Goal: Task Accomplishment & Management: Manage account settings

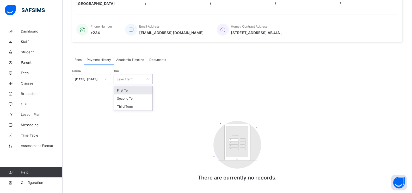
scroll to position [111, 0]
click at [134, 74] on div "Select term" at bounding box center [133, 79] width 39 height 10
click at [138, 55] on div "Academic Timeline" at bounding box center [130, 59] width 33 height 10
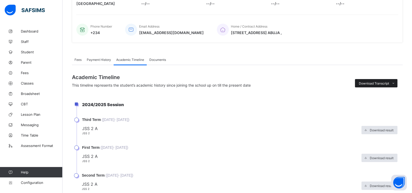
click at [389, 82] on span "Download Transcript" at bounding box center [374, 84] width 30 height 4
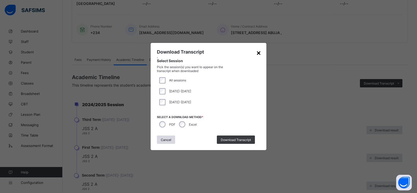
click at [259, 55] on div "×" at bounding box center [258, 52] width 5 height 9
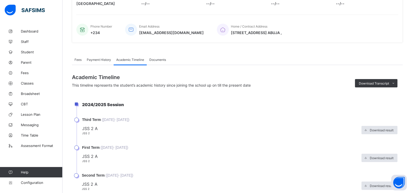
click at [77, 148] on li "First Term ( [DATE] - [DATE] ) JSS 2 A JSS 2 Download result" at bounding box center [240, 160] width 326 height 28
click at [77, 146] on li "First Term ( [DATE] - [DATE] ) JSS 2 A JSS 2 Download result" at bounding box center [240, 160] width 326 height 28
click at [77, 146] on li "First Term ( 25th Aug, 2025 - 25th Aug, 2025 ) JSS 2 A JSS 2 Download result" at bounding box center [240, 160] width 326 height 28
click at [77, 118] on li "Third Term ( 25th Aug, 2025 - 25th Aug, 2025 ) JSS 2 A JSS 2 Download result" at bounding box center [240, 132] width 326 height 28
click at [161, 58] on span "Documents" at bounding box center [157, 60] width 17 height 4
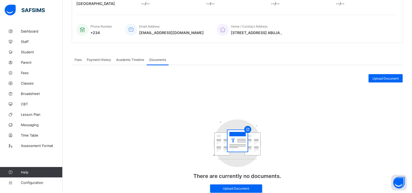
click at [96, 58] on span "Payment History" at bounding box center [99, 60] width 24 height 4
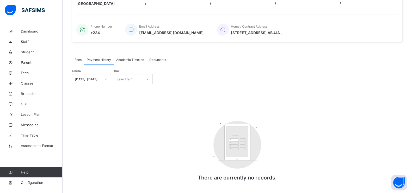
click at [83, 59] on div "Fees" at bounding box center [78, 59] width 12 height 10
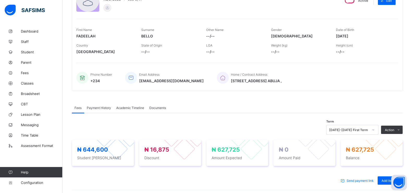
scroll to position [82, 0]
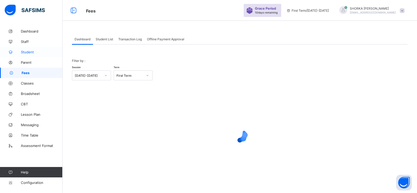
click at [27, 53] on span "Student" at bounding box center [42, 52] width 42 height 4
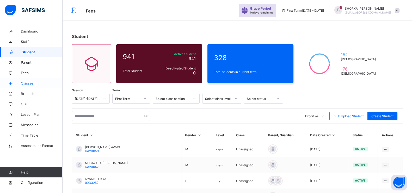
click at [31, 79] on link "Classes" at bounding box center [31, 83] width 63 height 10
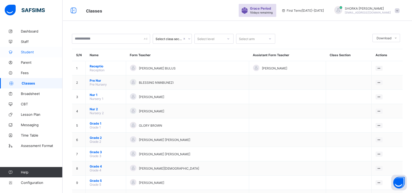
click at [33, 53] on span "Student" at bounding box center [42, 52] width 42 height 4
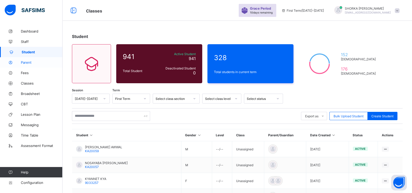
click at [25, 62] on span "Parent" at bounding box center [42, 62] width 42 height 4
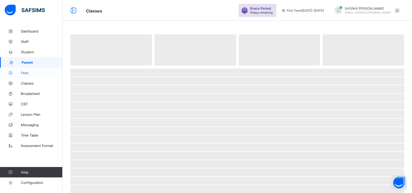
click at [24, 72] on span "Fees" at bounding box center [42, 73] width 42 height 4
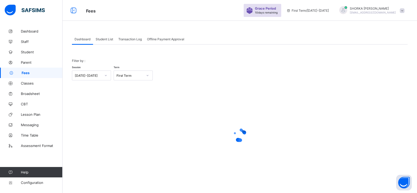
click at [128, 38] on span "Transaction Log" at bounding box center [129, 39] width 23 height 4
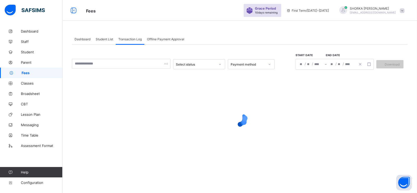
click at [270, 66] on div at bounding box center [269, 64] width 9 height 8
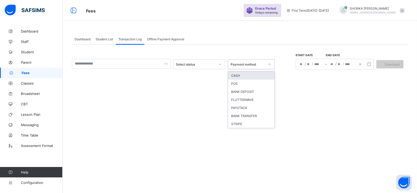
click at [102, 38] on span "Student List" at bounding box center [104, 39] width 17 height 4
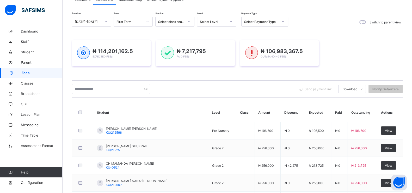
scroll to position [30, 0]
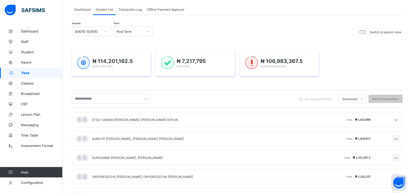
click at [399, 117] on div at bounding box center [396, 120] width 8 height 8
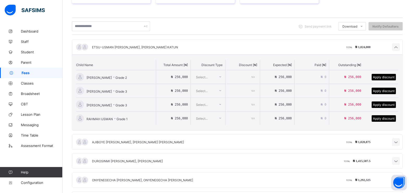
scroll to position [90, 0]
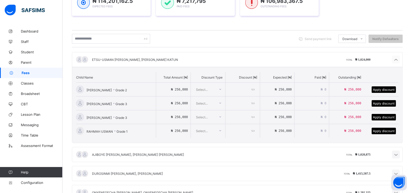
click at [399, 58] on icon at bounding box center [396, 59] width 6 height 5
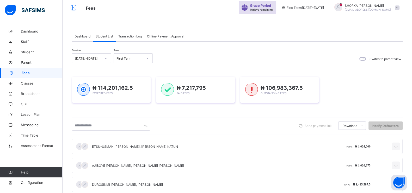
scroll to position [0, 0]
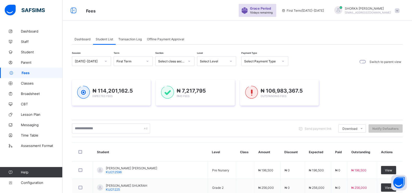
click at [130, 42] on div "Transaction Log" at bounding box center [130, 39] width 29 height 10
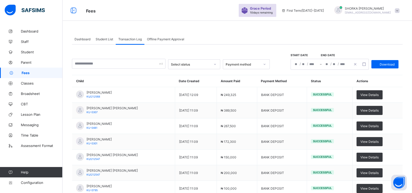
click at [130, 42] on div "Transaction Log" at bounding box center [130, 39] width 29 height 10
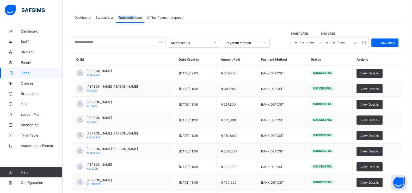
scroll to position [15, 0]
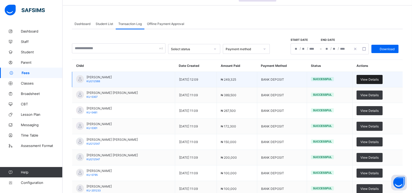
click at [370, 82] on div "View Details" at bounding box center [370, 79] width 26 height 9
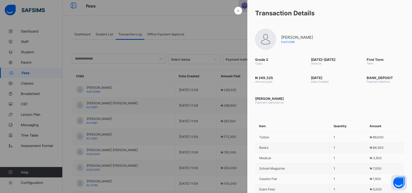
scroll to position [0, 0]
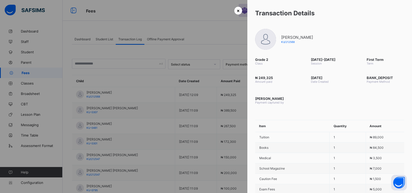
click at [234, 10] on div "×" at bounding box center [238, 11] width 8 height 8
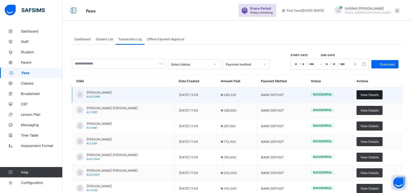
click at [379, 95] on span "View Details" at bounding box center [370, 95] width 18 height 4
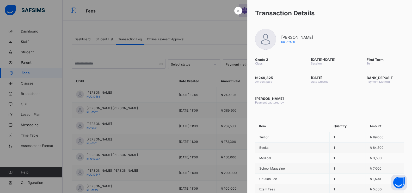
click at [231, 29] on div at bounding box center [206, 96] width 412 height 193
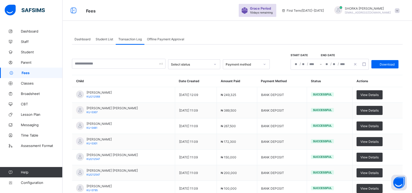
click at [269, 67] on div at bounding box center [264, 64] width 9 height 8
click at [241, 33] on div "Dashboard Student List Transaction Log Offline Payment Approval Transaction Log…" at bounding box center [238, 154] width 350 height 257
click at [254, 66] on div "Payment method" at bounding box center [243, 65] width 34 height 4
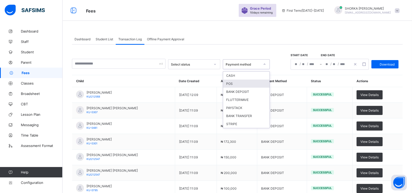
click at [242, 84] on div "POS" at bounding box center [246, 84] width 46 height 8
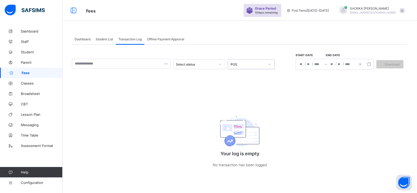
click at [257, 62] on div "POS" at bounding box center [246, 64] width 36 height 7
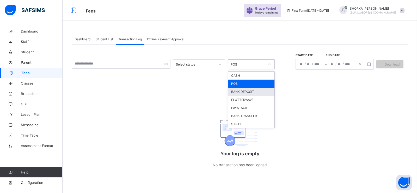
click at [243, 90] on div "BANK DEPOSIT" at bounding box center [251, 92] width 46 height 8
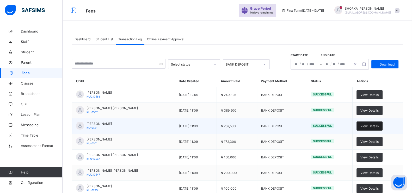
click at [374, 127] on span "View Details" at bounding box center [370, 126] width 18 height 4
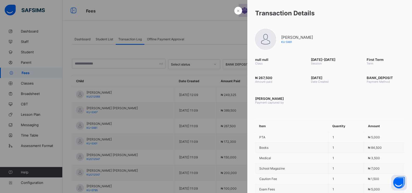
scroll to position [89, 0]
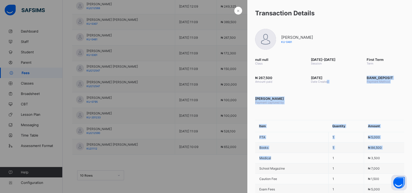
drag, startPoint x: 326, startPoint y: 153, endPoint x: 326, endPoint y: 96, distance: 56.1
click at [326, 96] on div "× Transaction Details FATIMA MUHAMMAD KU-0481 null null Class 2025-2026 Session…" at bounding box center [329, 96] width 165 height 193
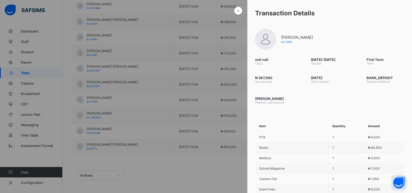
click at [351, 23] on div "Transaction Details" at bounding box center [329, 13] width 165 height 26
click at [306, 40] on div "FATIMA MUHAMMAD KU-0481" at bounding box center [297, 39] width 32 height 9
click at [271, 7] on div "Transaction Details" at bounding box center [329, 13] width 165 height 26
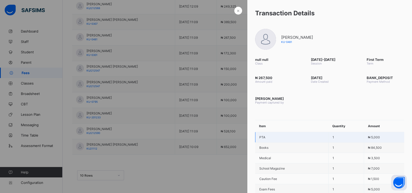
click at [319, 136] on td "PTA" at bounding box center [291, 137] width 73 height 10
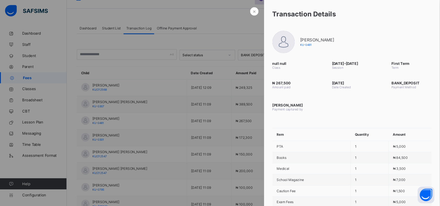
scroll to position [0, 0]
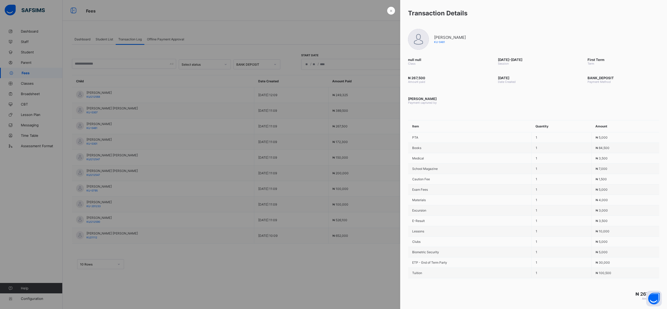
click at [278, 193] on div at bounding box center [333, 154] width 667 height 309
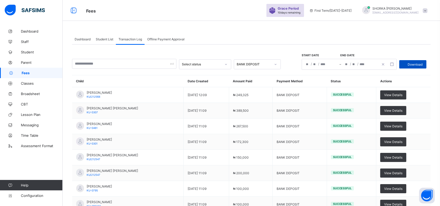
click at [412, 64] on span "Download" at bounding box center [414, 65] width 15 height 4
click at [382, 24] on div "Dashboard Student List Transaction Log Offline Payment Approval Transaction Log…" at bounding box center [251, 141] width 377 height 283
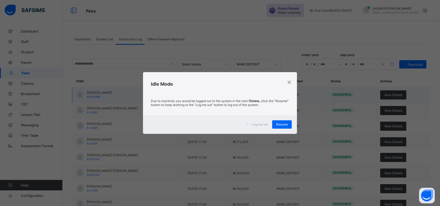
click at [283, 125] on span "Resume" at bounding box center [282, 125] width 12 height 4
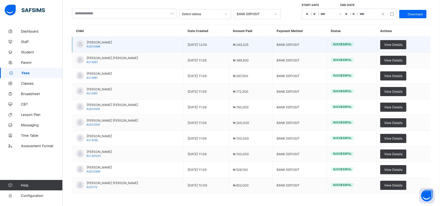
scroll to position [76, 0]
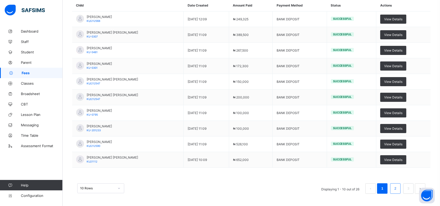
click at [400, 189] on li "2" at bounding box center [395, 189] width 10 height 10
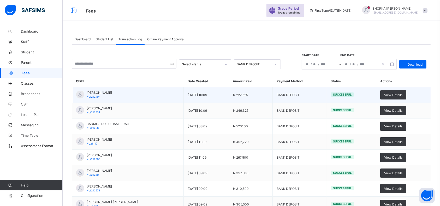
click at [344, 94] on span "Successful" at bounding box center [342, 95] width 19 height 4
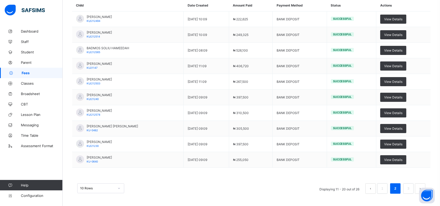
scroll to position [89, 0]
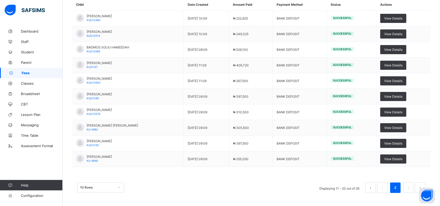
click at [112, 185] on div "10 Rows" at bounding box center [100, 188] width 47 height 10
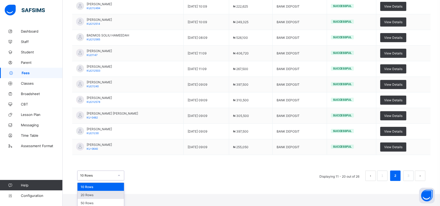
click at [91, 193] on div "20 Rows" at bounding box center [100, 195] width 46 height 8
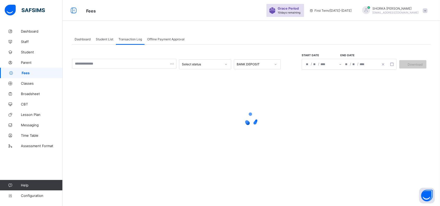
scroll to position [0, 0]
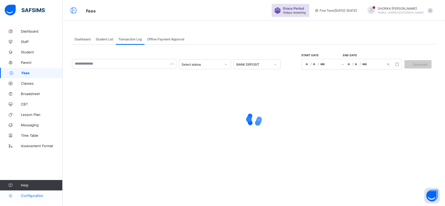
click at [36, 193] on span "Configuration" at bounding box center [41, 196] width 41 height 4
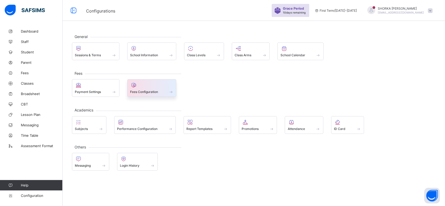
click at [135, 91] on span "Fees Configuration" at bounding box center [144, 92] width 28 height 4
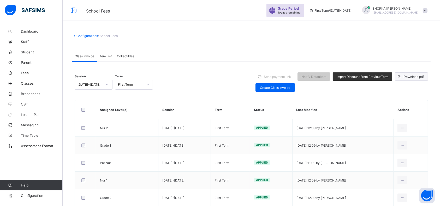
click at [412, 76] on span "Download pdf" at bounding box center [413, 77] width 20 height 4
click at [103, 54] on span "Item List" at bounding box center [105, 56] width 12 height 4
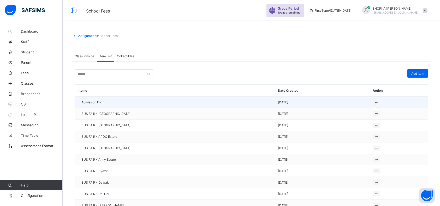
click at [373, 102] on div at bounding box center [376, 102] width 7 height 5
click at [374, 102] on icon at bounding box center [376, 102] width 4 height 4
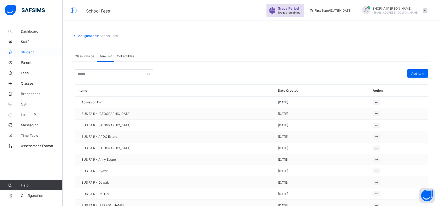
click at [30, 52] on span "Student" at bounding box center [42, 52] width 42 height 4
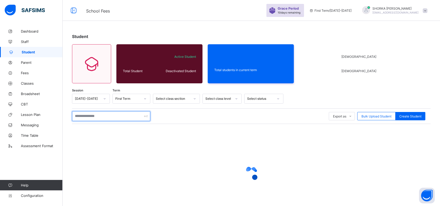
click at [107, 116] on input "text" at bounding box center [111, 116] width 78 height 10
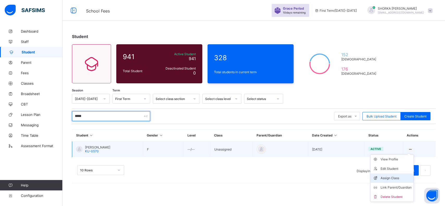
type input "*****"
click at [399, 176] on div "Assign Class" at bounding box center [395, 178] width 31 height 5
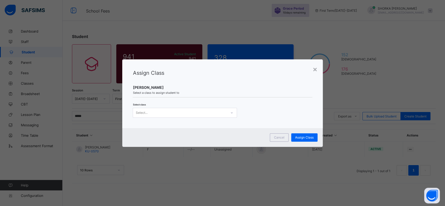
click at [176, 112] on div "Select..." at bounding box center [180, 112] width 94 height 7
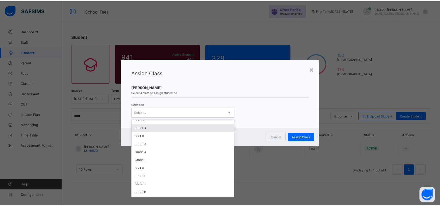
scroll to position [26, 0]
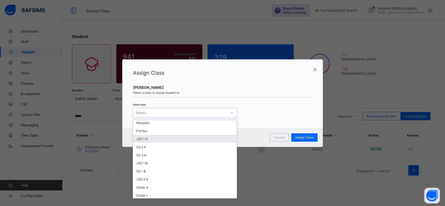
click at [173, 137] on div "JSS 1 A" at bounding box center [185, 139] width 104 height 8
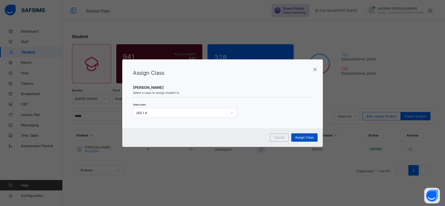
click at [301, 137] on span "Assign Class" at bounding box center [304, 138] width 19 height 4
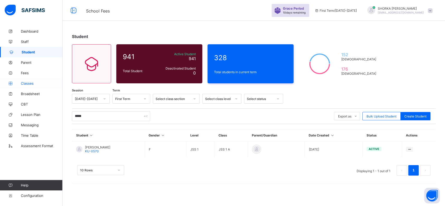
click at [32, 84] on span "Classes" at bounding box center [42, 83] width 42 height 4
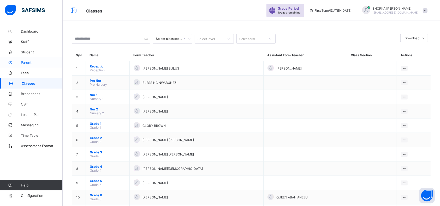
click at [27, 65] on link "Parent" at bounding box center [31, 62] width 63 height 10
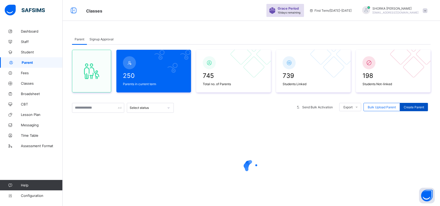
click at [412, 108] on span "Create Parent" at bounding box center [413, 107] width 20 height 4
select select "**"
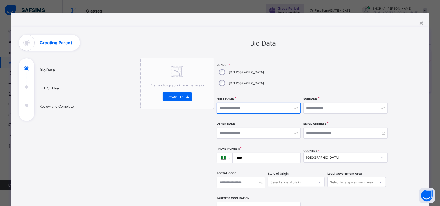
click at [259, 103] on input "text" at bounding box center [258, 108] width 84 height 11
type input "**********"
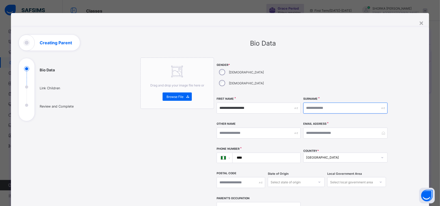
click at [317, 103] on input "text" at bounding box center [345, 108] width 84 height 11
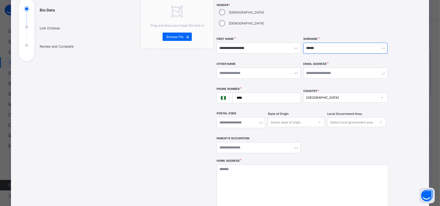
scroll to position [69, 0]
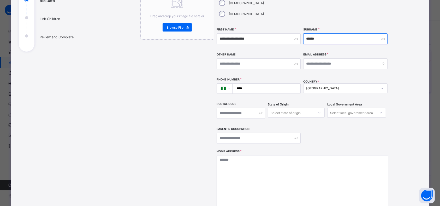
type input "******"
click at [265, 84] on input "****" at bounding box center [265, 89] width 64 height 10
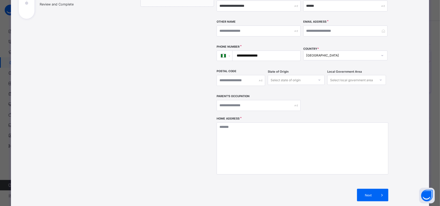
scroll to position [39, 0]
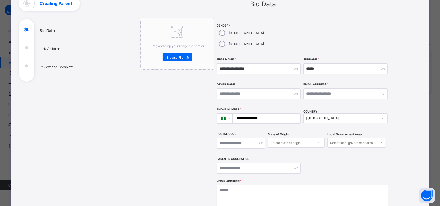
type input "**********"
click at [326, 88] on input "email" at bounding box center [345, 93] width 84 height 11
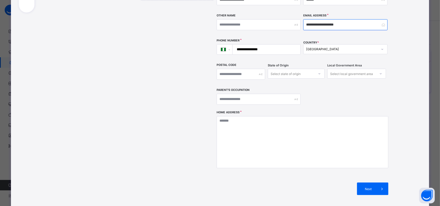
scroll to position [109, 0]
type input "**********"
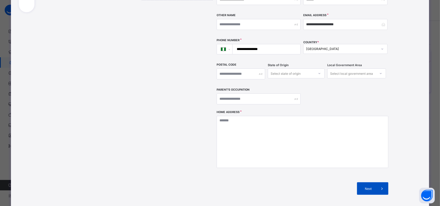
click at [364, 182] on div "Next" at bounding box center [372, 188] width 31 height 13
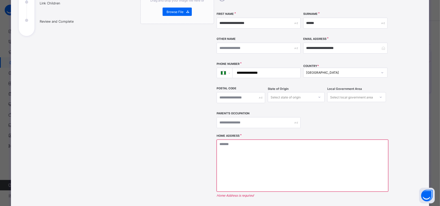
click at [307, 125] on div "**********" at bounding box center [302, 53] width 172 height 161
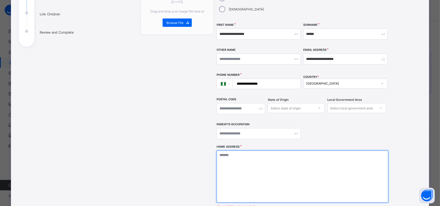
click at [297, 161] on textarea at bounding box center [302, 177] width 172 height 52
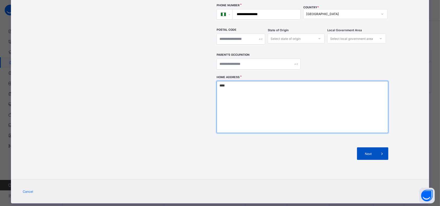
type textarea "****"
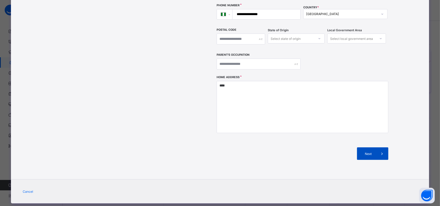
click at [364, 152] on span "Next" at bounding box center [368, 154] width 15 height 4
click at [376, 148] on span at bounding box center [381, 154] width 13 height 13
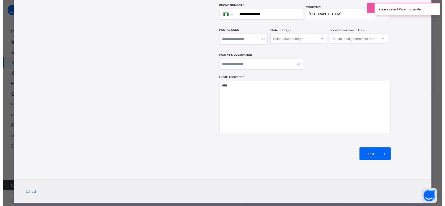
scroll to position [0, 0]
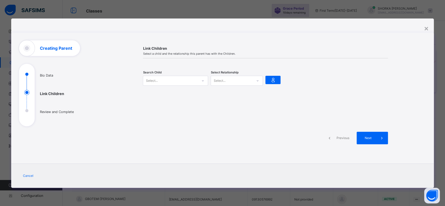
click at [198, 81] on div at bounding box center [202, 81] width 9 height 8
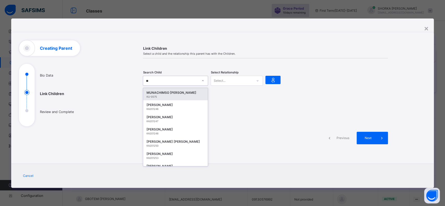
type input "***"
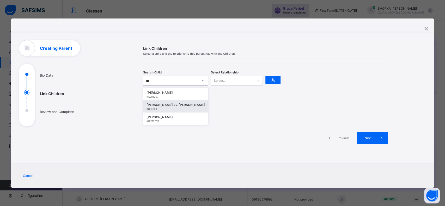
click at [173, 110] on div "KU-0324" at bounding box center [175, 109] width 58 height 3
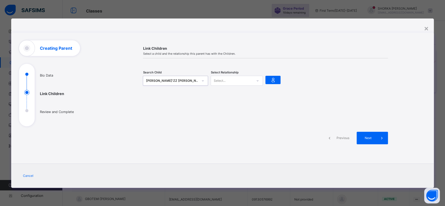
click at [203, 81] on icon at bounding box center [202, 80] width 3 height 5
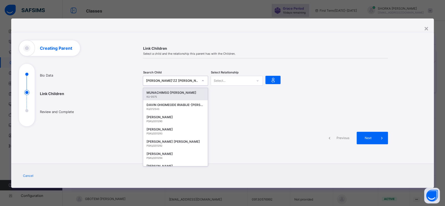
click at [234, 115] on div at bounding box center [265, 109] width 245 height 13
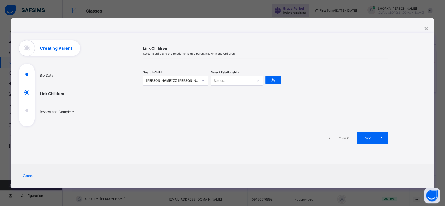
click at [260, 82] on div at bounding box center [257, 81] width 9 height 8
click at [233, 105] on div "Guardian" at bounding box center [237, 108] width 52 height 8
click at [272, 80] on icon at bounding box center [272, 80] width 7 height 6
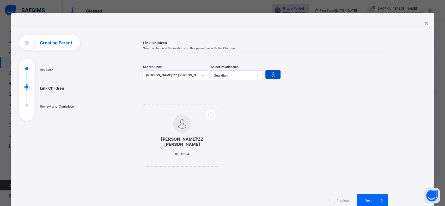
click at [273, 74] on icon at bounding box center [272, 74] width 7 height 6
click at [183, 77] on div "ABDULMUI'ZZ OLAMIDE ABDULKAREEM" at bounding box center [172, 75] width 53 height 5
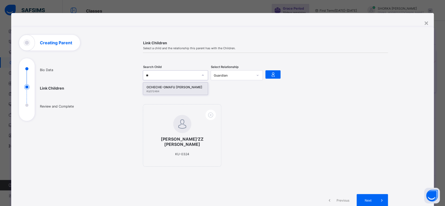
type input "*"
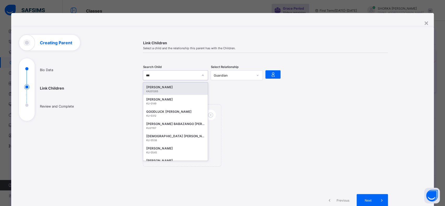
type input "****"
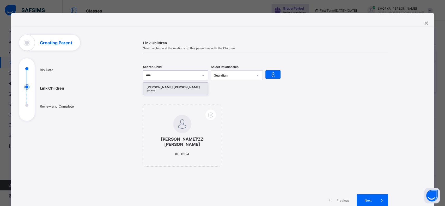
click at [175, 88] on div "MAHFUZ ADETOLA RABIU" at bounding box center [175, 87] width 58 height 5
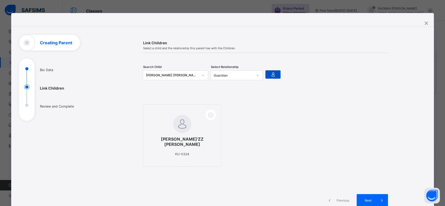
click at [271, 76] on icon at bounding box center [272, 74] width 7 height 6
click at [182, 74] on div "MAHFUZ ADETOLA RABIU" at bounding box center [172, 75] width 53 height 5
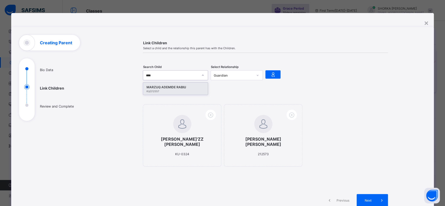
type input "*****"
click at [170, 94] on div "MARZUQ ADEMIDE RABIU KU/212557" at bounding box center [175, 89] width 65 height 12
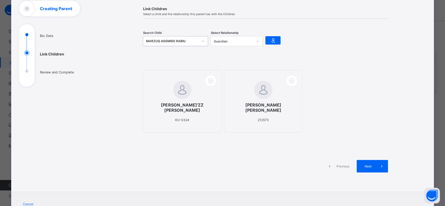
scroll to position [56, 0]
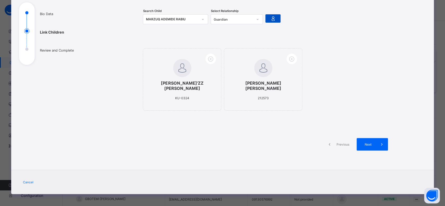
click at [277, 17] on div at bounding box center [272, 18] width 15 height 8
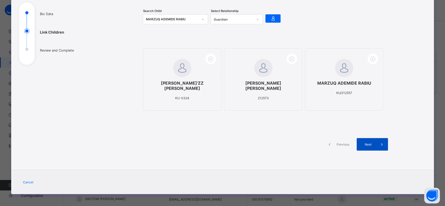
click at [371, 143] on span "Next" at bounding box center [368, 145] width 15 height 4
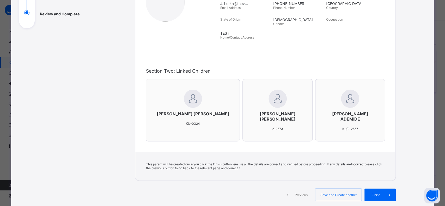
scroll to position [139, 0]
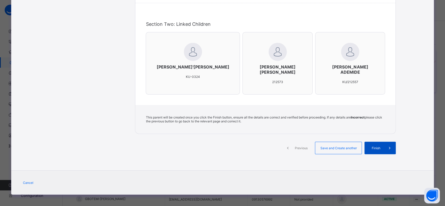
click at [380, 146] on span "Finish" at bounding box center [375, 148] width 15 height 4
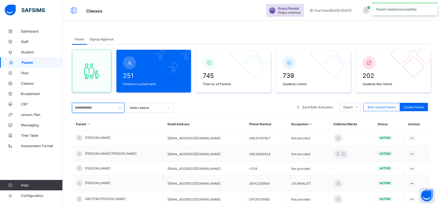
click at [101, 106] on input "text" at bounding box center [98, 108] width 52 height 10
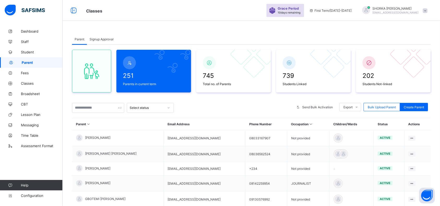
click at [200, 105] on div at bounding box center [233, 108] width 115 height 10
click at [94, 105] on input "text" at bounding box center [98, 108] width 52 height 10
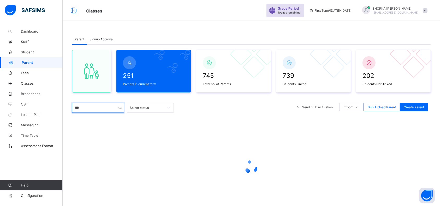
type input "****"
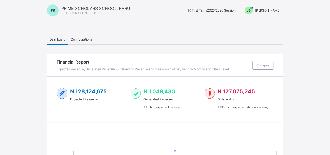
click at [280, 10] on span "[PERSON_NAME]" at bounding box center [267, 10] width 25 height 4
click at [265, 21] on span "Switch to Admin View" at bounding box center [261, 22] width 40 height 6
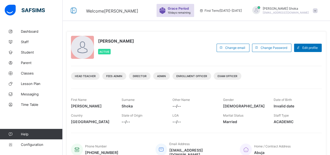
click at [317, 11] on span at bounding box center [315, 10] width 5 height 5
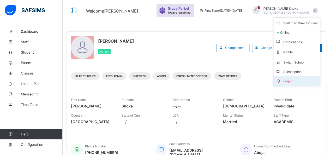
click at [294, 79] on span "Logout" at bounding box center [296, 81] width 42 height 6
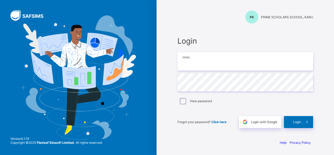
type input "**********"
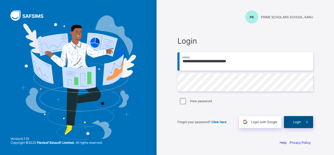
click at [298, 124] on div "Login" at bounding box center [298, 122] width 29 height 12
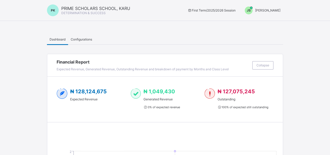
click at [270, 10] on span "Joel Shoka" at bounding box center [267, 10] width 25 height 4
click at [266, 22] on span "Switch to Admin View" at bounding box center [261, 22] width 40 height 6
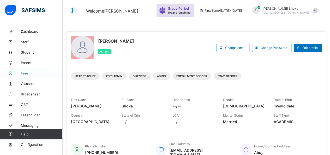
click at [28, 73] on span "Fees" at bounding box center [42, 73] width 42 height 4
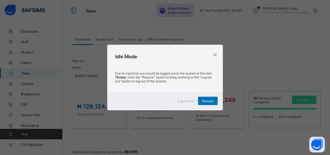
drag, startPoint x: 207, startPoint y: 100, endPoint x: 173, endPoint y: 75, distance: 42.0
click at [207, 100] on span "Resume" at bounding box center [208, 101] width 12 height 4
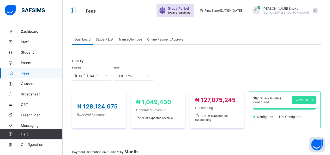
click at [106, 39] on span "Student List" at bounding box center [104, 39] width 17 height 4
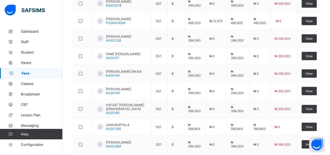
scroll to position [134, 0]
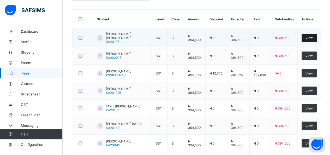
click at [311, 36] on span "View" at bounding box center [308, 38] width 7 height 4
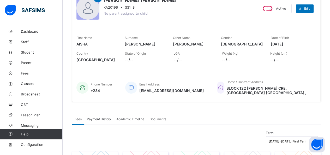
scroll to position [88, 0]
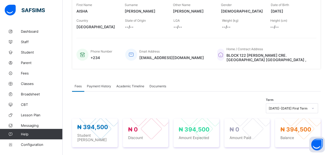
click at [104, 88] on div "Payment History" at bounding box center [98, 86] width 29 height 10
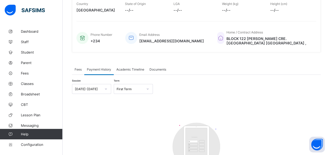
scroll to position [104, 0]
click at [139, 68] on span "Academic Timeline" at bounding box center [130, 69] width 28 height 4
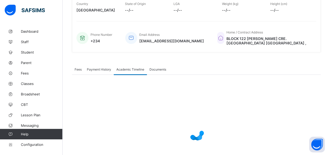
click at [161, 69] on span "Documents" at bounding box center [157, 69] width 17 height 4
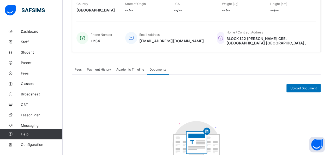
click at [129, 68] on span "Academic Timeline" at bounding box center [130, 69] width 28 height 4
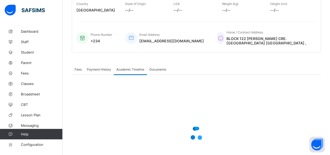
click at [153, 69] on div "Documents" at bounding box center [158, 69] width 22 height 10
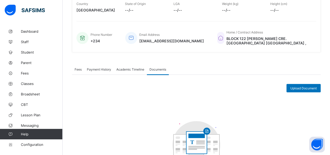
click at [134, 70] on div "Academic Timeline" at bounding box center [130, 69] width 33 height 10
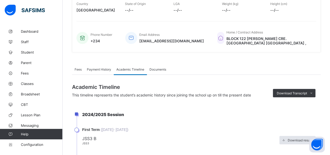
click at [94, 71] on div "Payment History" at bounding box center [98, 69] width 29 height 10
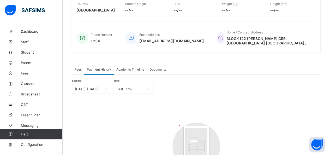
click at [78, 69] on div "Fees" at bounding box center [78, 69] width 12 height 10
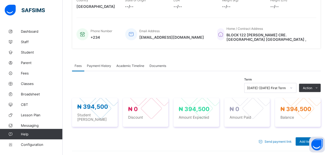
scroll to position [0, 0]
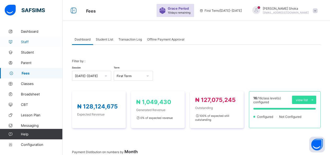
click at [28, 41] on span "Staff" at bounding box center [42, 42] width 42 height 4
click at [25, 43] on span "Staff" at bounding box center [42, 42] width 42 height 4
click at [25, 42] on span "Staff" at bounding box center [42, 42] width 42 height 4
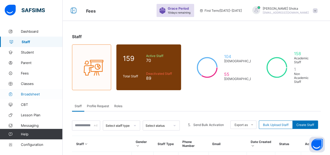
scroll to position [26, 0]
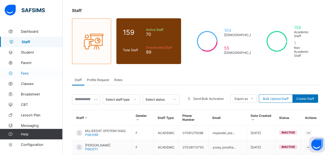
click at [27, 70] on link "Fees" at bounding box center [31, 73] width 63 height 10
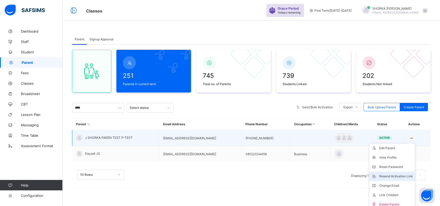
type input "****"
click at [405, 176] on div "Resend Activation Link" at bounding box center [396, 176] width 34 height 5
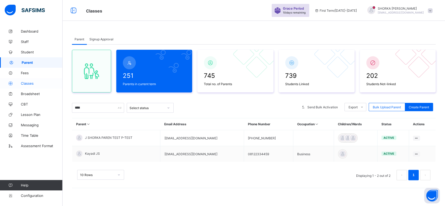
click at [32, 82] on span "Classes" at bounding box center [42, 83] width 42 height 4
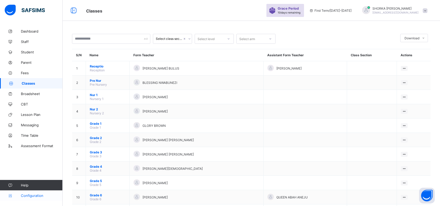
click at [30, 195] on span "Configuration" at bounding box center [41, 196] width 41 height 4
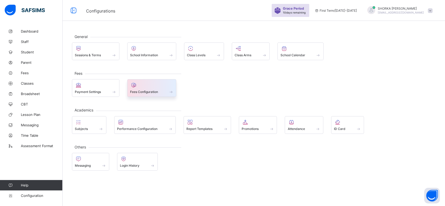
click at [140, 93] on span "Fees Configuration" at bounding box center [144, 92] width 28 height 4
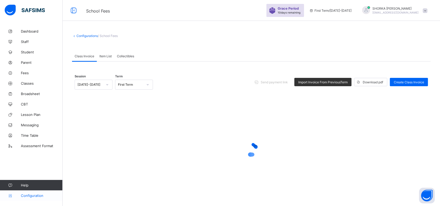
click at [35, 194] on span "Configuration" at bounding box center [41, 196] width 41 height 4
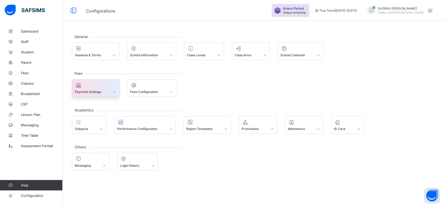
click at [97, 81] on div "Payment Settings" at bounding box center [95, 88] width 47 height 18
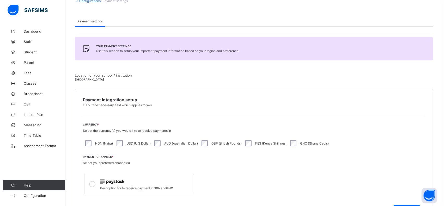
scroll to position [159, 0]
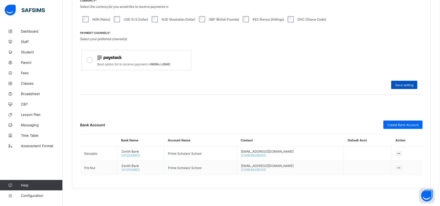
click at [407, 86] on div "Save setting" at bounding box center [404, 85] width 26 height 8
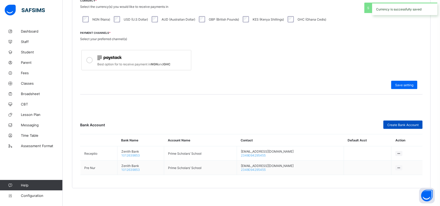
click at [408, 123] on span "Create Bank Account" at bounding box center [402, 125] width 31 height 4
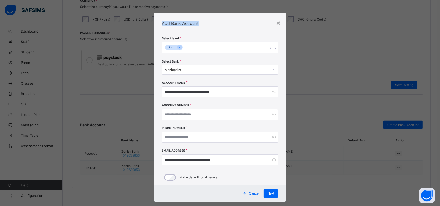
drag, startPoint x: 246, startPoint y: 17, endPoint x: 215, endPoint y: 23, distance: 31.5
click at [154, 14] on div "Add Bank Account" at bounding box center [220, 23] width 132 height 21
click at [270, 193] on span "Next" at bounding box center [270, 194] width 7 height 4
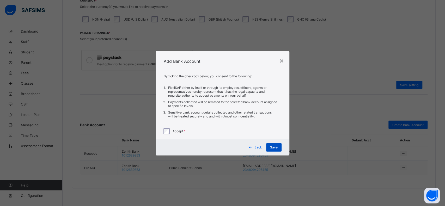
click at [275, 146] on span "Save" at bounding box center [274, 147] width 8 height 4
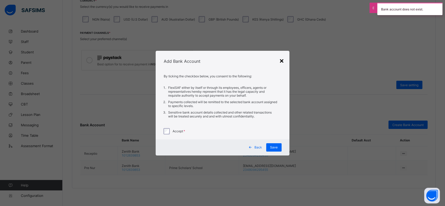
click at [282, 62] on div "×" at bounding box center [281, 60] width 5 height 9
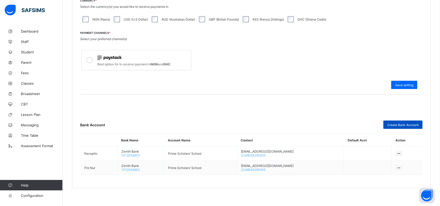
click at [395, 123] on span "Create Bank Account" at bounding box center [402, 125] width 31 height 4
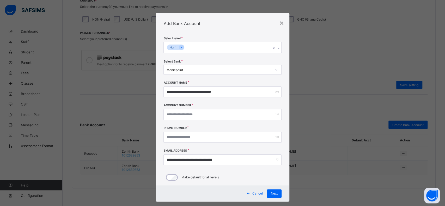
click at [228, 49] on div "Nur 1" at bounding box center [217, 47] width 107 height 11
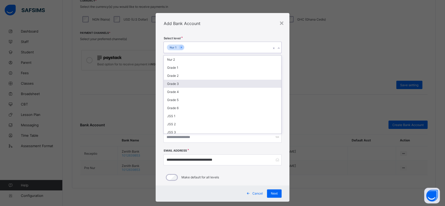
click at [181, 84] on div "Grade 3" at bounding box center [222, 84] width 117 height 8
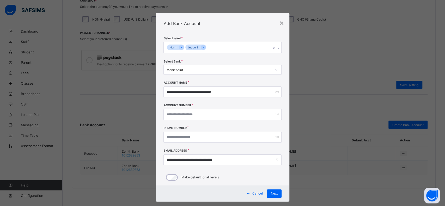
click at [179, 192] on div "Cancel Next" at bounding box center [222, 194] width 133 height 16
click at [186, 114] on input "**********" at bounding box center [222, 114] width 118 height 11
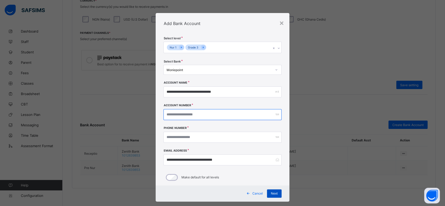
type input "**********"
click at [278, 191] on div "Next" at bounding box center [274, 194] width 15 height 8
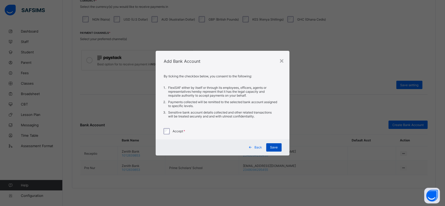
click at [279, 148] on div "Save" at bounding box center [273, 147] width 15 height 8
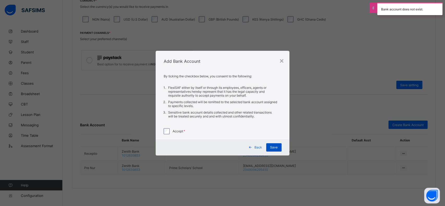
click at [279, 147] on div "Save" at bounding box center [273, 147] width 15 height 8
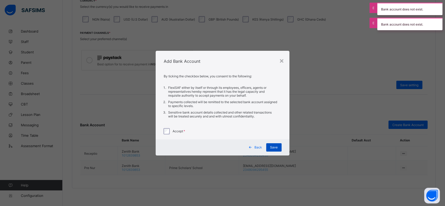
click at [279, 147] on div "Save" at bounding box center [273, 147] width 15 height 8
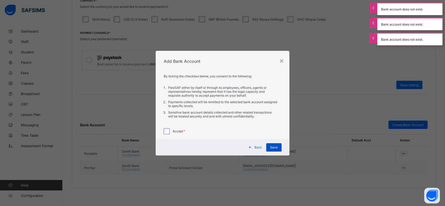
click at [279, 147] on div "Save" at bounding box center [273, 147] width 15 height 8
click at [257, 147] on span "Back" at bounding box center [258, 147] width 8 height 4
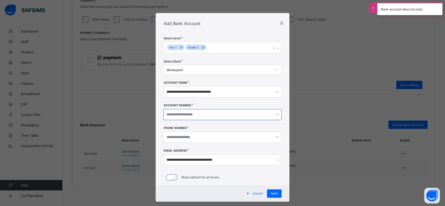
click at [202, 113] on input "**********" at bounding box center [222, 114] width 118 height 11
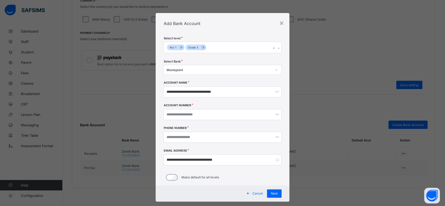
click at [275, 114] on div "**********" at bounding box center [222, 114] width 118 height 11
click at [271, 192] on span "Next" at bounding box center [274, 194] width 7 height 4
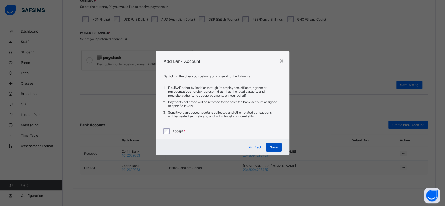
click at [274, 150] on div "Save" at bounding box center [273, 147] width 15 height 8
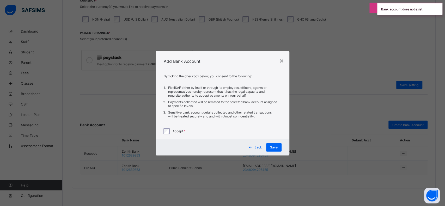
click at [259, 145] on span "Back" at bounding box center [258, 147] width 8 height 4
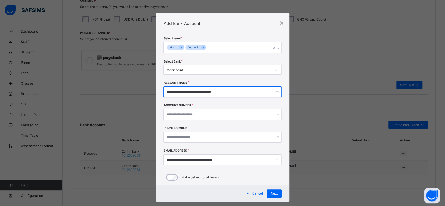
click at [187, 91] on input "**********" at bounding box center [222, 92] width 118 height 11
type input "**********"
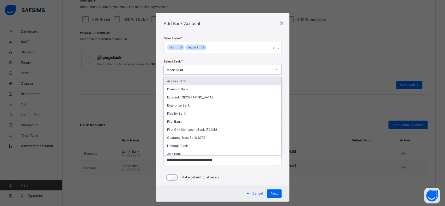
click at [203, 68] on div "Moniepoint" at bounding box center [218, 70] width 105 height 4
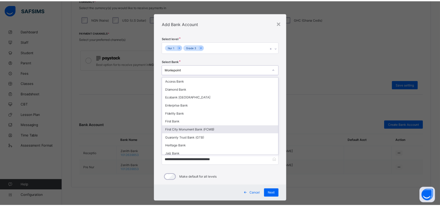
scroll to position [181, 0]
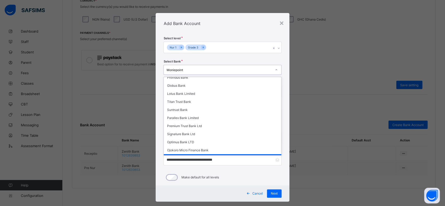
click at [196, 154] on div "Moniepoint" at bounding box center [222, 158] width 117 height 8
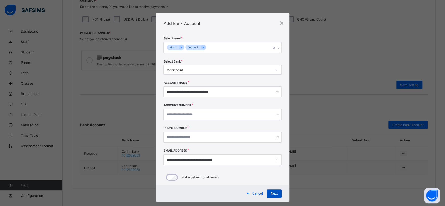
click at [272, 193] on span "Next" at bounding box center [274, 194] width 7 height 4
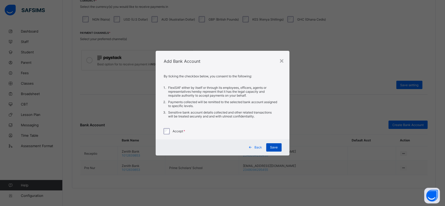
click at [278, 150] on div "Save" at bounding box center [273, 147] width 15 height 8
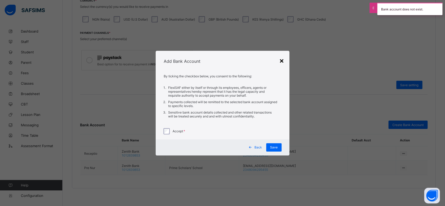
click at [282, 60] on div "×" at bounding box center [281, 60] width 5 height 9
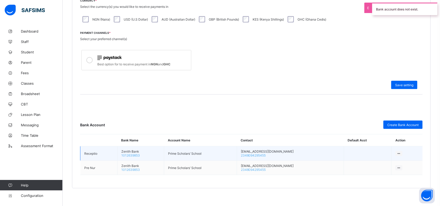
click at [401, 152] on icon at bounding box center [398, 154] width 4 height 4
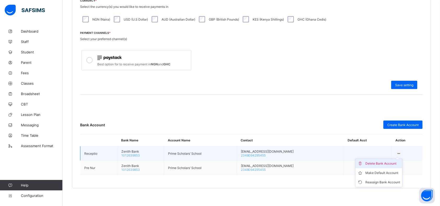
click at [394, 162] on div "Delete Bank Account" at bounding box center [382, 163] width 35 height 5
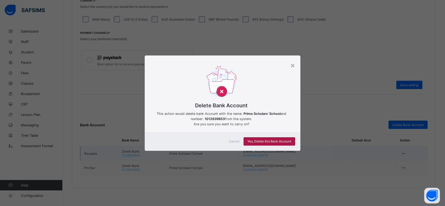
click at [264, 143] on span "Yes, Delete this Bank Account" at bounding box center [269, 141] width 44 height 4
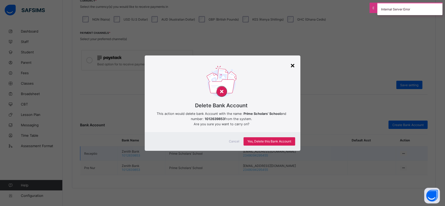
click at [293, 66] on div "×" at bounding box center [292, 65] width 5 height 9
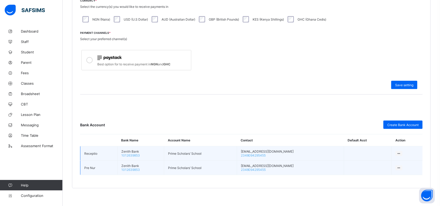
click at [401, 166] on icon at bounding box center [398, 168] width 4 height 4
click at [380, 194] on div "Reassign Bank Account" at bounding box center [382, 196] width 35 height 5
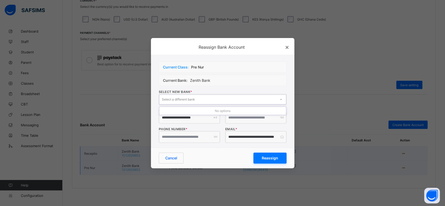
click at [238, 99] on div "Select a different bank" at bounding box center [217, 99] width 117 height 7
type input "*"
click at [228, 57] on div "**********" at bounding box center [222, 101] width 143 height 93
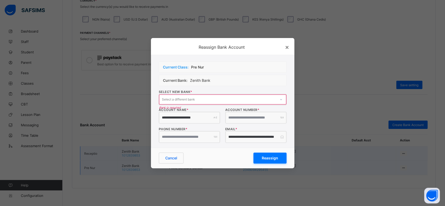
click at [202, 119] on input "**********" at bounding box center [189, 117] width 61 height 11
click at [175, 159] on span "Cancel" at bounding box center [171, 158] width 12 height 4
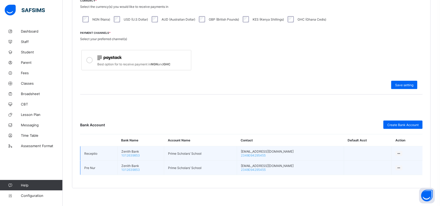
click at [401, 166] on icon at bounding box center [398, 168] width 4 height 4
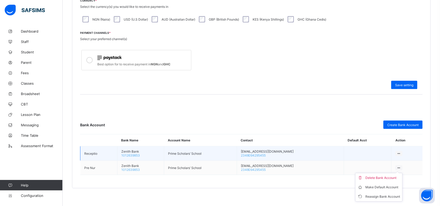
click at [385, 175] on div "Delete Bank Account" at bounding box center [382, 177] width 35 height 5
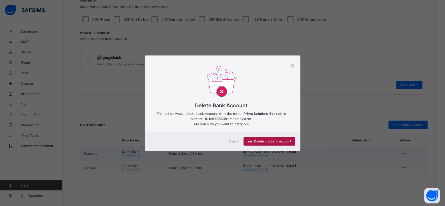
click at [263, 141] on span "Yes, Delete this Bank Account" at bounding box center [269, 141] width 44 height 4
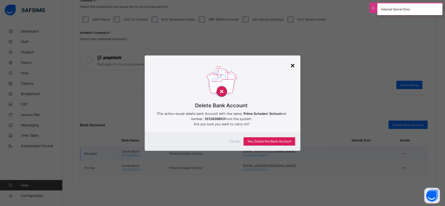
click at [290, 67] on div "×" at bounding box center [292, 65] width 5 height 9
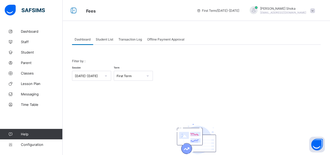
click at [108, 38] on span "Student List" at bounding box center [104, 39] width 17 height 4
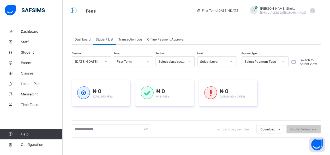
click at [137, 40] on span "Transaction Log" at bounding box center [129, 39] width 23 height 4
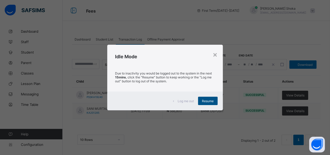
click at [211, 99] on span "Resume" at bounding box center [208, 101] width 12 height 4
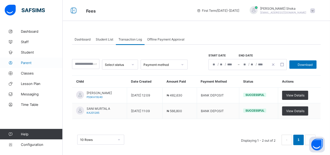
click at [26, 63] on span "Parent" at bounding box center [42, 62] width 42 height 4
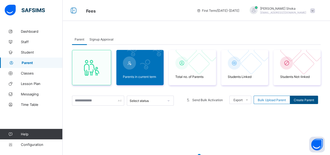
click at [306, 99] on span "Create Parent" at bounding box center [304, 100] width 20 height 4
select select "**"
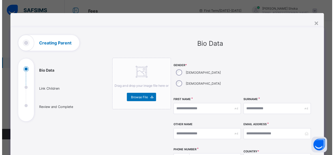
scroll to position [52, 0]
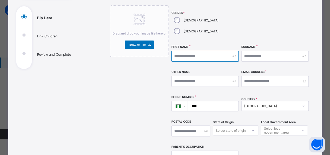
click at [209, 51] on input "text" at bounding box center [204, 56] width 67 height 11
type input "*"
type input "**********"
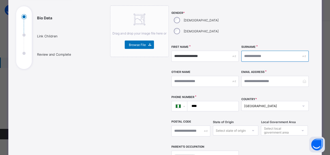
click at [262, 51] on input "text" at bounding box center [274, 56] width 67 height 11
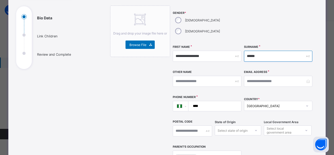
scroll to position [78, 0]
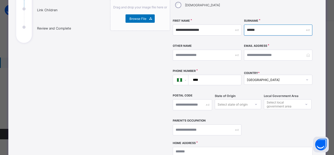
type input "******"
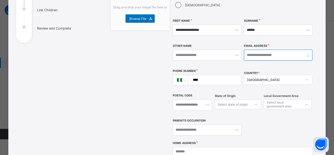
click at [268, 50] on input "email" at bounding box center [278, 55] width 69 height 11
type input "**********"
click at [222, 75] on input "****" at bounding box center [214, 80] width 48 height 10
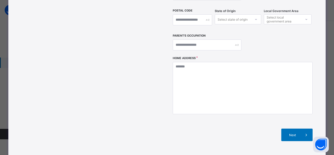
scroll to position [182, 0]
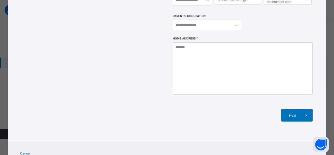
type input "**********"
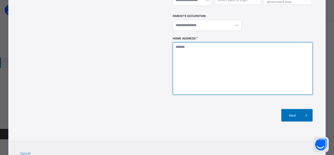
click at [241, 60] on textarea at bounding box center [243, 68] width 140 height 52
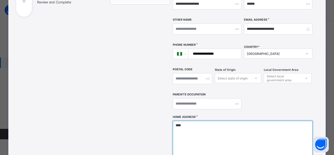
scroll to position [195, 0]
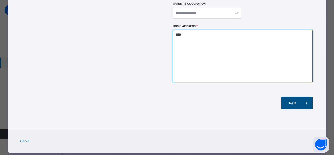
type textarea "****"
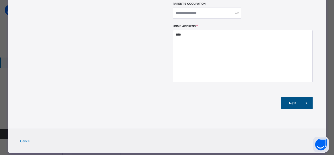
click at [294, 101] on span "Next" at bounding box center [292, 103] width 15 height 4
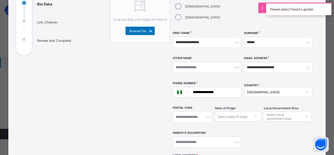
scroll to position [64, 0]
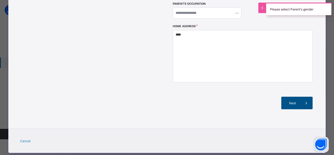
click at [289, 96] on div "Next" at bounding box center [296, 102] width 31 height 13
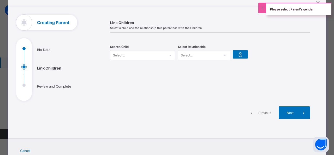
scroll to position [0, 0]
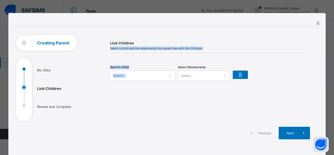
drag, startPoint x: 197, startPoint y: 16, endPoint x: 208, endPoint y: 62, distance: 47.1
click at [208, 62] on div "**********" at bounding box center [166, 97] width 317 height 169
click at [176, 26] on div "**********" at bounding box center [166, 97] width 317 height 169
drag, startPoint x: 140, startPoint y: 22, endPoint x: 139, endPoint y: 19, distance: 3.5
click at [140, 22] on div "**********" at bounding box center [166, 97] width 317 height 169
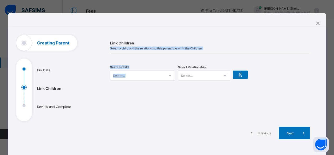
click at [139, 19] on div "**********" at bounding box center [166, 97] width 317 height 169
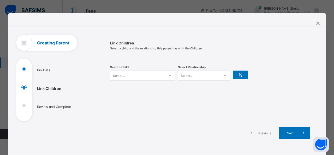
click at [159, 74] on div "Select..." at bounding box center [137, 75] width 55 height 7
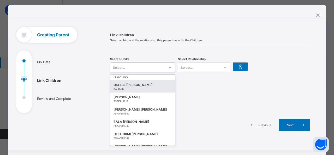
scroll to position [3206, 0]
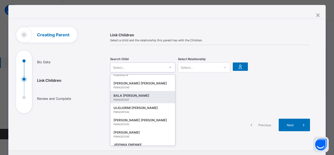
click at [128, 101] on div "PSKA/201347" at bounding box center [142, 99] width 58 height 3
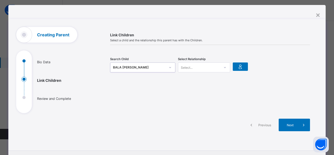
click at [220, 67] on div at bounding box center [224, 67] width 9 height 8
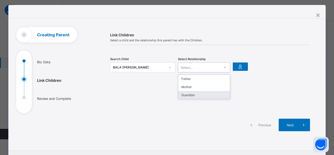
drag, startPoint x: 188, startPoint y: 96, endPoint x: 191, endPoint y: 94, distance: 3.7
click at [188, 95] on div "Guardian" at bounding box center [204, 95] width 52 height 8
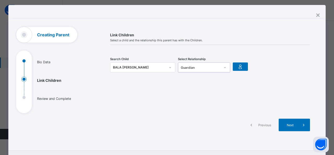
click at [168, 67] on icon at bounding box center [169, 67] width 3 height 5
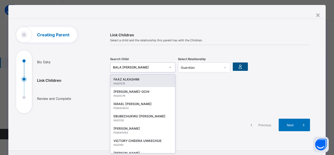
click at [239, 69] on icon at bounding box center [239, 66] width 7 height 6
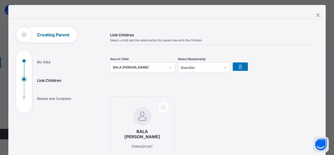
click at [169, 67] on icon at bounding box center [169, 67] width 3 height 5
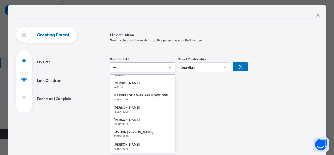
scroll to position [8, 0]
type input "****"
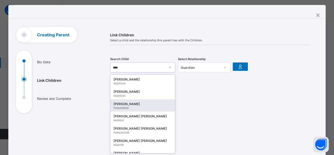
scroll to position [26, 0]
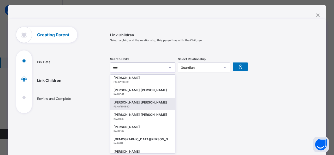
click at [156, 104] on div "MARYAM ALIYU IBRAHIM" at bounding box center [142, 102] width 58 height 5
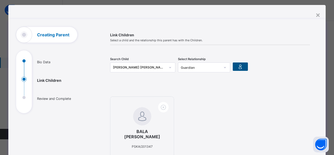
click at [239, 65] on icon at bounding box center [239, 66] width 7 height 6
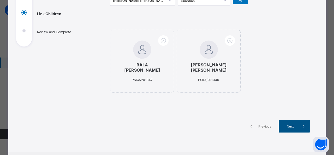
scroll to position [86, 0]
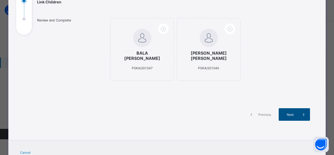
click at [292, 141] on div "Cancel" at bounding box center [166, 152] width 317 height 24
click at [295, 113] on span "Next" at bounding box center [289, 114] width 15 height 4
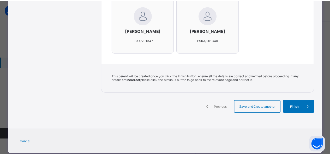
scroll to position [190, 0]
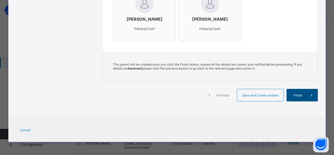
click at [309, 96] on icon at bounding box center [311, 94] width 6 height 5
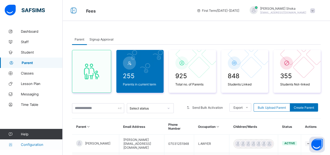
click at [32, 145] on span "Configuration" at bounding box center [41, 144] width 41 height 4
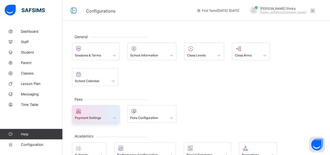
click at [88, 115] on span "Payment Settings" at bounding box center [88, 117] width 26 height 4
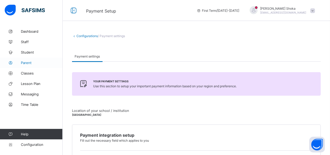
click at [27, 63] on span "Parent" at bounding box center [42, 62] width 42 height 4
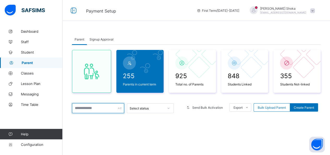
drag, startPoint x: 88, startPoint y: 109, endPoint x: 103, endPoint y: 107, distance: 14.8
click at [88, 109] on input "text" at bounding box center [98, 108] width 52 height 10
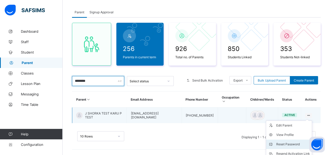
scroll to position [54, 0]
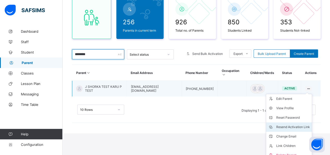
type input "*******"
click at [292, 124] on div "Resend Activation Link" at bounding box center [293, 126] width 34 height 5
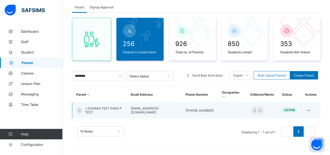
scroll to position [27, 0]
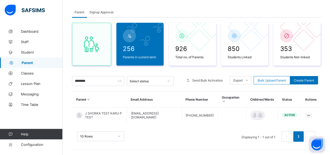
click at [314, 141] on button "Open asap" at bounding box center [317, 144] width 16 height 16
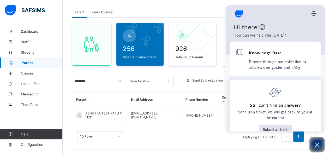
scroll to position [0, 0]
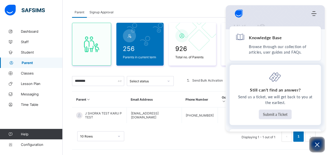
click at [273, 112] on button "Submit a Ticket" at bounding box center [275, 114] width 33 height 10
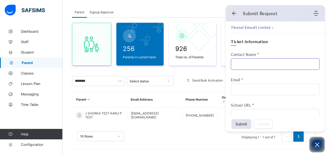
click at [256, 62] on input "Contact Name" at bounding box center [275, 63] width 89 height 11
type input "******"
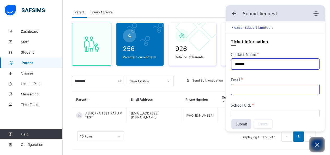
click at [248, 87] on input "Email" at bounding box center [275, 88] width 89 height 11
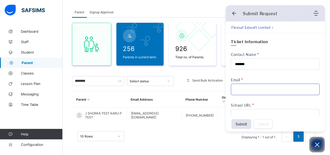
type input "**********"
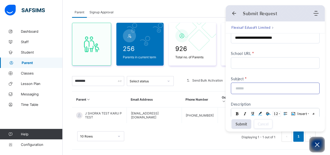
scroll to position [52, 0]
click at [256, 61] on input "School URL" at bounding box center [275, 62] width 89 height 11
type input "**********"
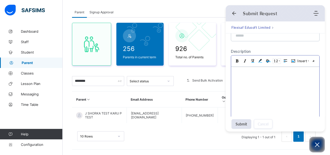
scroll to position [78, 0]
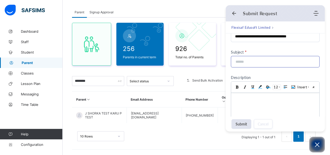
click at [253, 59] on input at bounding box center [273, 61] width 77 height 11
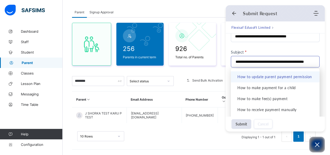
scroll to position [0, 13]
type input "**********"
click at [275, 49] on div "**********" at bounding box center [275, 55] width 89 height 190
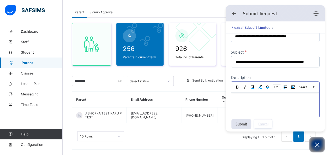
scroll to position [0, 0]
click at [253, 99] on div at bounding box center [275, 97] width 83 height 5
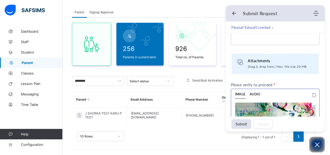
scroll to position [182, 0]
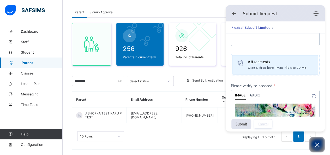
click at [259, 65] on span "Drag & drop here | Max. file size 20 MB" at bounding box center [279, 68] width 63 height 6
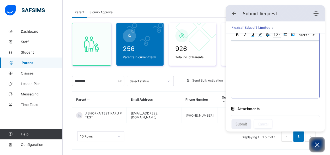
scroll to position [78, 0]
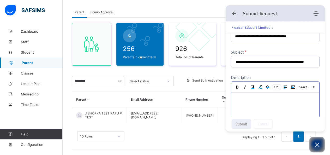
click at [250, 100] on div at bounding box center [275, 97] width 83 height 5
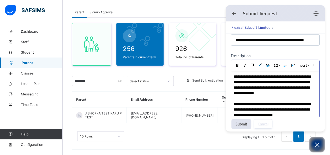
scroll to position [105, 0]
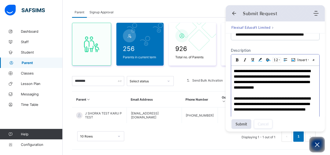
click at [237, 104] on div "**********" at bounding box center [275, 92] width 82 height 49
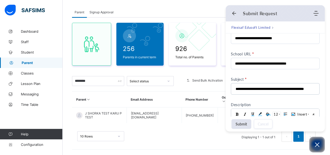
scroll to position [7, 0]
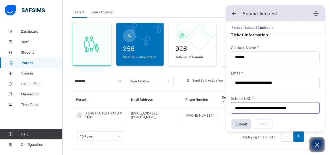
click at [309, 108] on input "**********" at bounding box center [275, 107] width 89 height 11
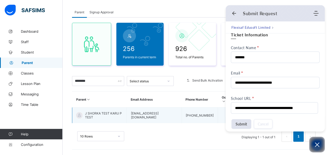
drag, startPoint x: 304, startPoint y: 107, endPoint x: 224, endPoint y: 102, distance: 80.4
click at [224, 102] on body "Payment Setup First Term / 2025-2026 Joel Shoka shorkajoelshorka92@gmail.com Da…" at bounding box center [165, 66] width 330 height 187
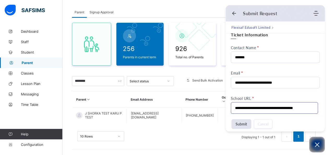
click at [315, 108] on input "**********" at bounding box center [274, 107] width 87 height 11
click at [314, 106] on input "**********" at bounding box center [274, 107] width 87 height 11
click at [304, 108] on input "**********" at bounding box center [274, 107] width 87 height 11
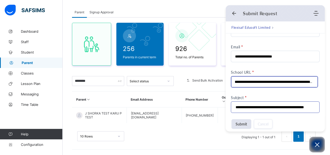
scroll to position [0, 72]
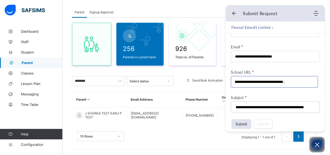
drag, startPoint x: 290, startPoint y: 81, endPoint x: 280, endPoint y: 83, distance: 9.9
click at [280, 83] on input "**********" at bounding box center [274, 81] width 87 height 11
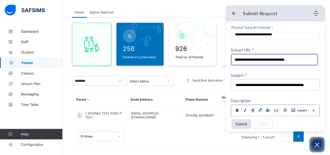
scroll to position [85, 0]
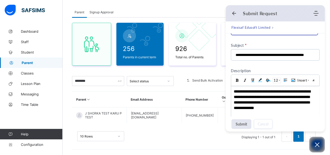
type input "**********"
click at [242, 126] on button "Submit" at bounding box center [241, 124] width 20 height 10
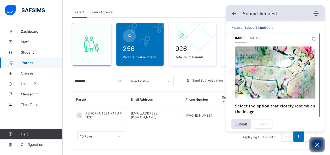
scroll to position [343, 0]
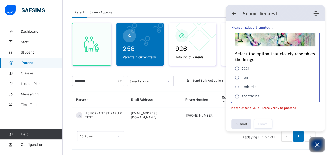
click at [236, 68] on span "deer" at bounding box center [237, 68] width 4 height 4
click at [242, 124] on button "Submit" at bounding box center [241, 124] width 20 height 10
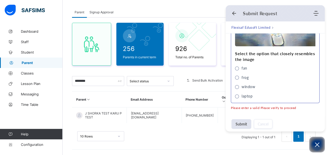
click at [237, 67] on span "fan" at bounding box center [237, 68] width 4 height 4
click at [240, 124] on button "Submit" at bounding box center [241, 124] width 20 height 10
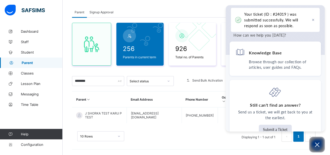
click at [165, 8] on div "Parent Signup Approval" at bounding box center [196, 12] width 248 height 11
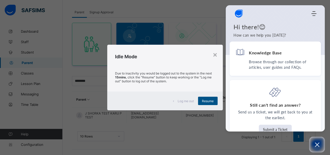
click at [212, 100] on span "Resume" at bounding box center [208, 101] width 12 height 4
click at [209, 101] on span "Resume" at bounding box center [208, 101] width 12 height 4
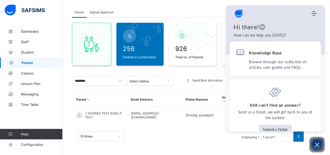
click at [216, 3] on div "Parent Signup Approval Parent Signup Approval 256 Parents in current term 926 T…" at bounding box center [196, 79] width 267 height 161
click at [212, 8] on div "Parent Signup Approval" at bounding box center [196, 12] width 248 height 11
click at [187, 11] on div "Parent Signup Approval" at bounding box center [196, 12] width 248 height 11
click at [320, 147] on button "Open asap" at bounding box center [317, 144] width 16 height 16
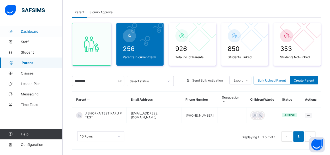
click at [28, 30] on span "Dashboard" at bounding box center [42, 31] width 42 height 4
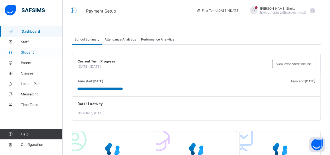
click at [31, 52] on span "Student" at bounding box center [42, 52] width 42 height 4
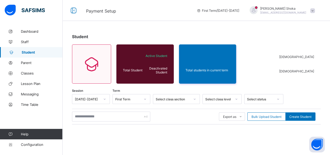
click at [315, 10] on span at bounding box center [312, 10] width 5 height 5
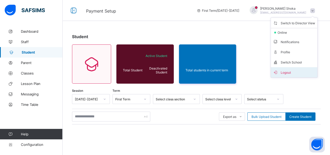
click at [294, 70] on span "Logout" at bounding box center [294, 72] width 42 height 6
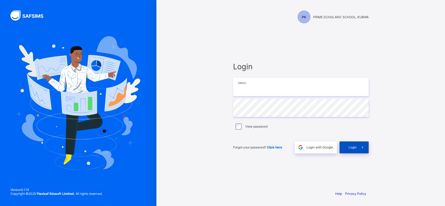
type input "**********"
click at [366, 150] on span at bounding box center [363, 148] width 12 height 12
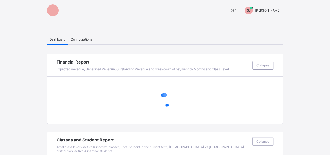
click at [280, 11] on span "[PERSON_NAME]" at bounding box center [267, 10] width 25 height 4
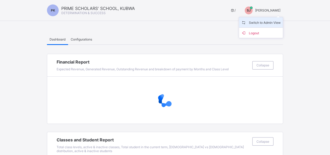
click at [275, 22] on span "Switch to Admin View" at bounding box center [261, 22] width 40 height 6
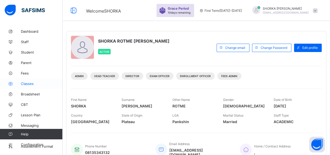
click at [34, 84] on span "Classes" at bounding box center [42, 83] width 42 height 4
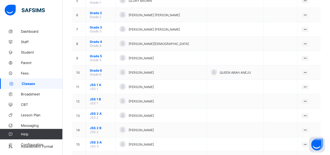
scroll to position [117, 0]
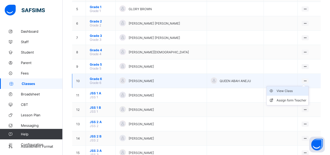
click at [288, 88] on div "View Class" at bounding box center [291, 90] width 30 height 5
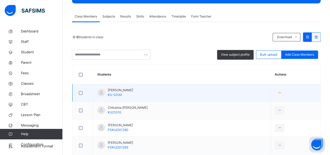
scroll to position [79, 0]
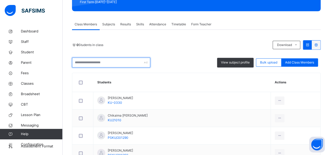
click at [108, 60] on input "text" at bounding box center [111, 62] width 78 height 10
type input "*"
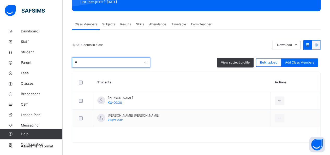
type input "*"
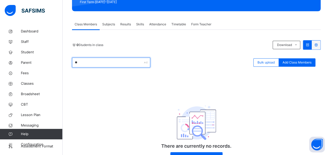
scroll to position [62, 0]
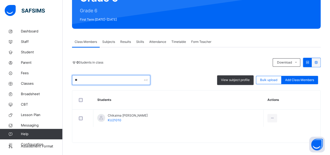
type input "*"
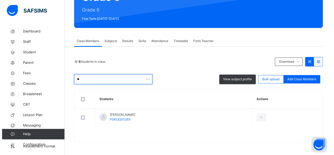
scroll to position [79, 0]
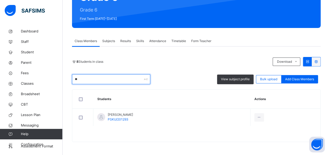
type input "*"
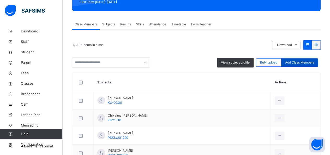
click at [310, 63] on span "Add Class Members" at bounding box center [299, 62] width 29 height 5
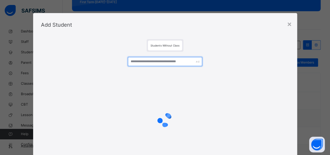
click at [169, 63] on input "text" at bounding box center [165, 61] width 75 height 9
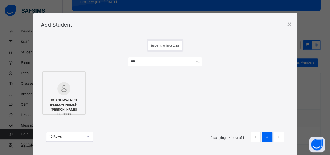
click at [63, 83] on img at bounding box center [63, 88] width 13 height 13
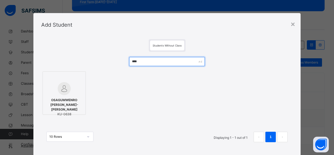
click at [158, 63] on input "****" at bounding box center [166, 61] width 75 height 9
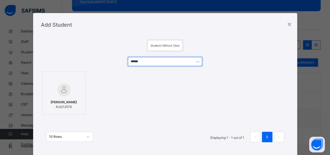
type input "******"
click at [74, 85] on div at bounding box center [64, 89] width 38 height 15
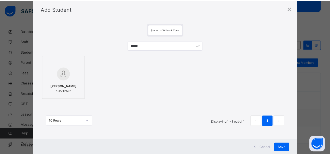
scroll to position [29, 0]
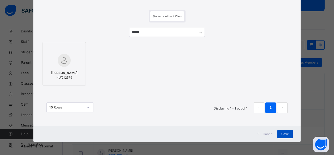
click at [284, 135] on span "Save" at bounding box center [285, 133] width 8 height 5
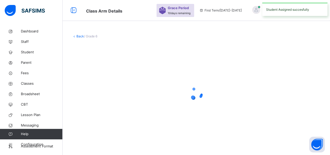
scroll to position [0, 0]
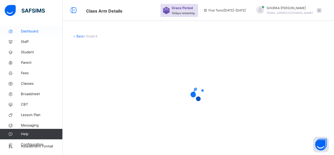
click at [30, 35] on link "Dashboard" at bounding box center [31, 31] width 63 height 10
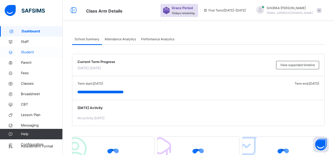
click at [29, 52] on span "Student" at bounding box center [42, 52] width 42 height 5
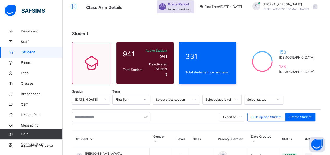
scroll to position [26, 0]
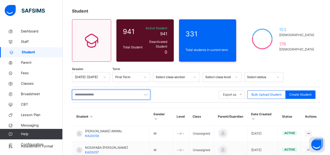
click at [100, 91] on input "text" at bounding box center [111, 94] width 78 height 10
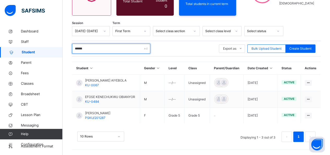
scroll to position [68, 0]
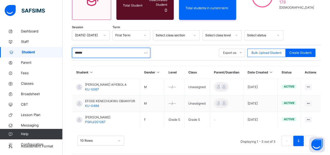
drag, startPoint x: 92, startPoint y: 51, endPoint x: 68, endPoint y: 49, distance: 24.1
click at [68, 49] on div "Student 941 Total Student Active Student 941 Deactivated Student 0 331 Total st…" at bounding box center [196, 58] width 267 height 200
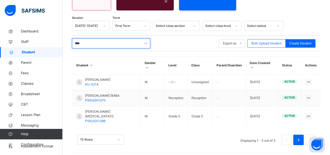
scroll to position [67, 0]
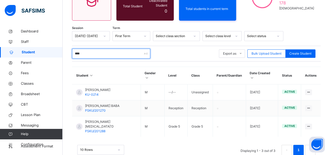
drag, startPoint x: 90, startPoint y: 50, endPoint x: 66, endPoint y: 49, distance: 24.0
click at [66, 49] on div "Student 941 Total Student Active Student 941 Deactivated Student 0 331 Total st…" at bounding box center [196, 63] width 267 height 209
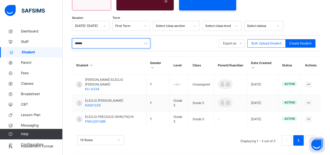
scroll to position [68, 0]
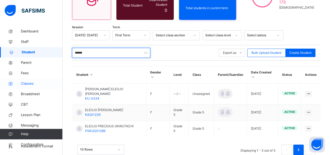
type input "******"
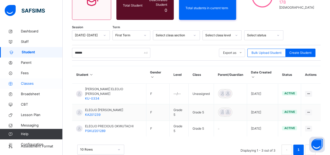
click at [27, 84] on span "Classes" at bounding box center [42, 83] width 42 height 5
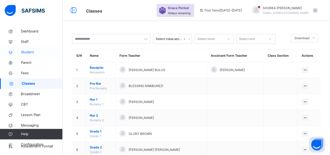
click at [29, 52] on span "Student" at bounding box center [42, 52] width 42 height 5
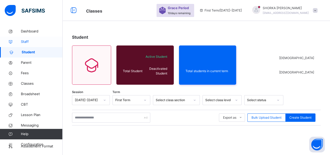
click at [27, 40] on span "Staff" at bounding box center [42, 41] width 42 height 5
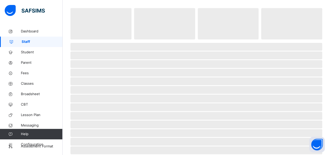
scroll to position [26, 0]
click at [27, 85] on span "Classes" at bounding box center [42, 83] width 42 height 5
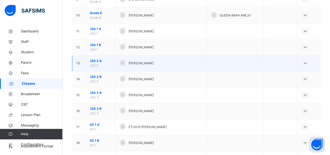
scroll to position [209, 0]
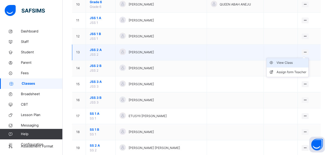
click at [290, 61] on div "View Class" at bounding box center [291, 62] width 30 height 5
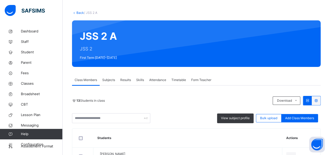
scroll to position [78, 0]
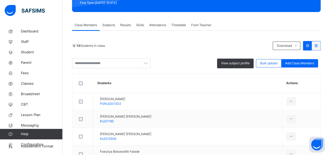
click at [205, 25] on span "Form Teacher" at bounding box center [201, 25] width 20 height 5
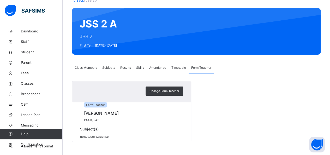
click at [108, 65] on span "Subjects" at bounding box center [108, 67] width 13 height 5
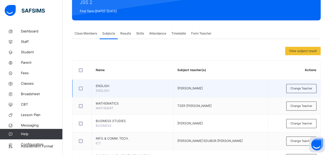
scroll to position [78, 0]
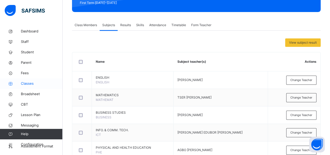
click at [26, 82] on span "Classes" at bounding box center [42, 83] width 42 height 5
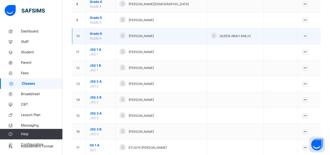
scroll to position [182, 0]
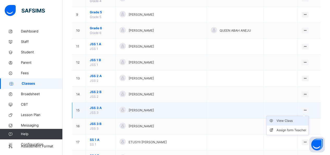
click at [288, 119] on div "View Class" at bounding box center [291, 120] width 30 height 5
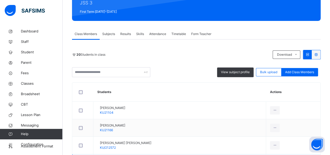
scroll to position [52, 0]
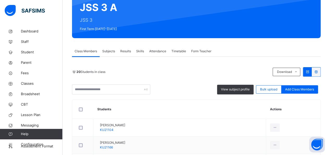
click at [110, 51] on span "Subjects" at bounding box center [108, 51] width 13 height 5
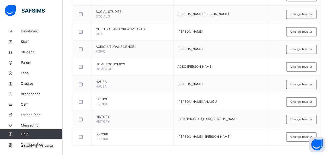
scroll to position [303, 0]
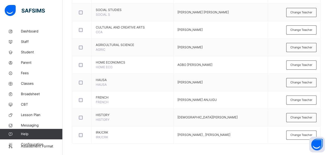
click at [298, 46] on span "Change Teacher" at bounding box center [301, 47] width 22 height 4
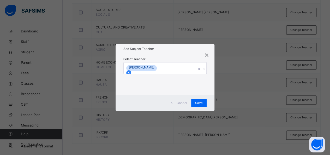
click at [130, 71] on icon at bounding box center [129, 73] width 4 height 4
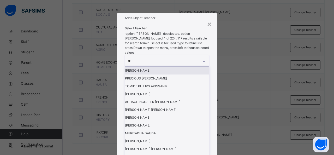
type input "***"
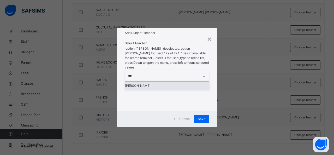
click at [152, 82] on div "ADEBAYO HELLEN" at bounding box center [167, 86] width 84 height 8
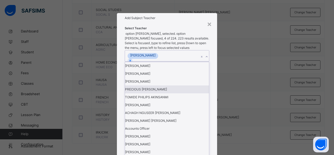
click at [194, 20] on h1 "Add Subject Teacher" at bounding box center [167, 18] width 84 height 5
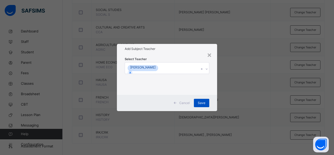
click at [205, 102] on span "Save" at bounding box center [202, 102] width 8 height 5
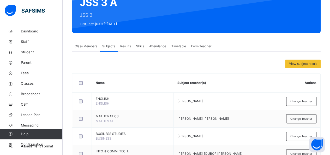
scroll to position [42, 0]
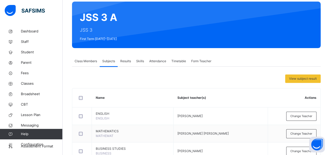
click at [184, 63] on span "Timetable" at bounding box center [178, 61] width 15 height 5
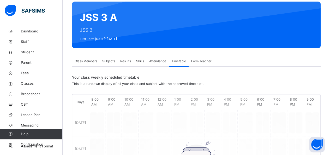
click at [208, 59] on span "Form Teacher" at bounding box center [201, 61] width 20 height 5
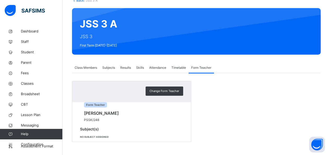
click at [180, 65] on span "Timetable" at bounding box center [178, 67] width 15 height 5
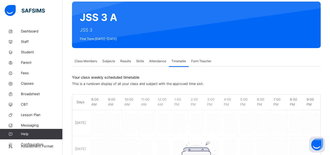
click at [157, 61] on span "Attendance" at bounding box center [157, 61] width 17 height 5
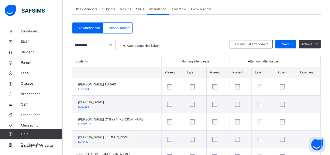
scroll to position [94, 0]
click at [312, 42] on span "Actions" at bounding box center [306, 43] width 11 height 5
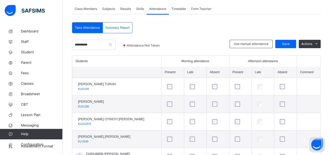
click at [78, 11] on div "Class Members" at bounding box center [86, 9] width 28 height 10
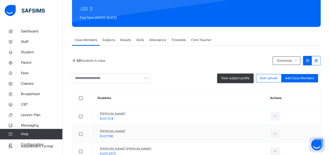
scroll to position [16, 0]
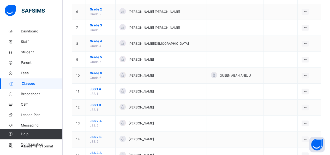
scroll to position [156, 0]
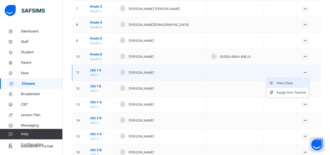
click at [289, 82] on div "View Class" at bounding box center [291, 82] width 30 height 5
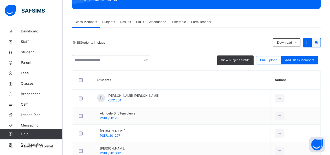
scroll to position [26, 0]
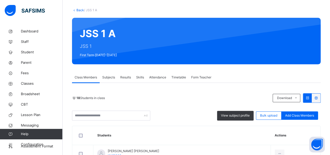
click at [108, 78] on span "Subjects" at bounding box center [108, 77] width 13 height 5
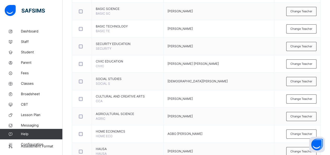
scroll to position [235, 0]
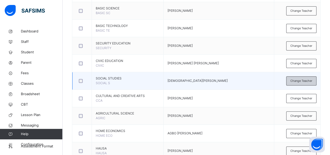
click at [305, 79] on span "Change Teacher" at bounding box center [301, 80] width 22 height 4
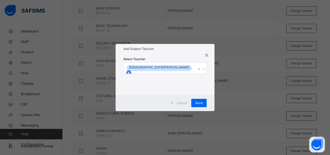
click at [131, 70] on div at bounding box center [128, 72] width 5 height 5
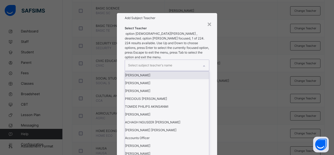
click at [161, 69] on div "Select subject teacher's name" at bounding box center [150, 65] width 44 height 10
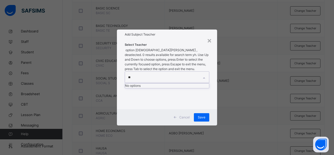
type input "*"
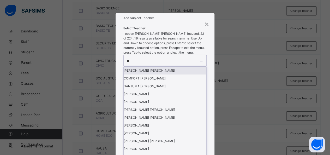
type input "***"
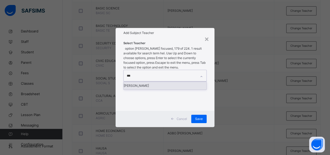
click at [156, 83] on div "ADEBAYO HELLEN" at bounding box center [165, 86] width 83 height 8
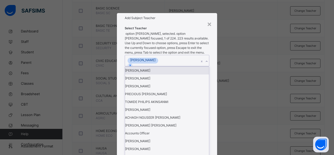
drag, startPoint x: 193, startPoint y: 49, endPoint x: 202, endPoint y: 101, distance: 52.9
click at [193, 20] on h1 "Add Subject Teacher" at bounding box center [167, 18] width 84 height 5
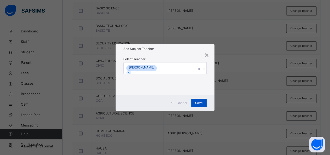
click at [202, 101] on span "Save" at bounding box center [199, 102] width 8 height 5
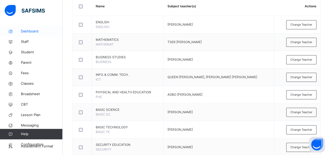
scroll to position [94, 0]
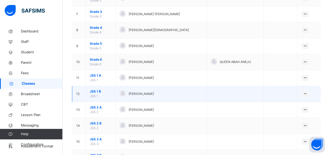
scroll to position [182, 0]
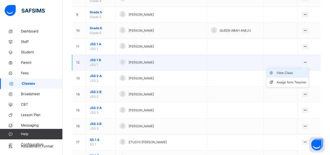
click at [288, 73] on div "View Class" at bounding box center [291, 72] width 30 height 5
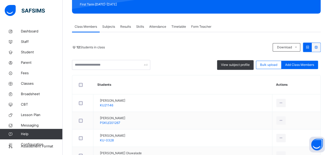
scroll to position [26, 0]
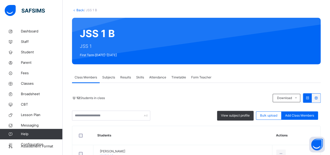
click at [111, 77] on span "Subjects" at bounding box center [108, 77] width 13 height 5
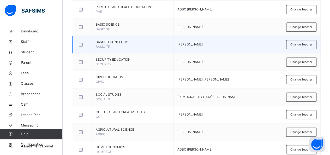
scroll to position [235, 0]
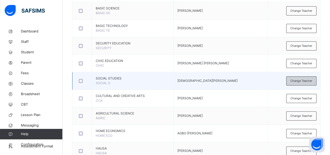
click at [307, 78] on span "Change Teacher" at bounding box center [301, 80] width 22 height 4
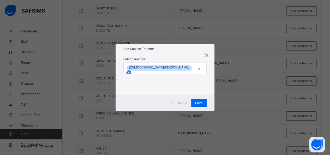
click at [130, 71] on icon at bounding box center [129, 73] width 4 height 4
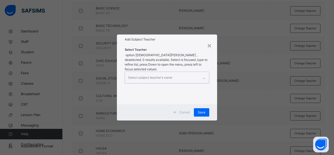
click at [167, 72] on div "Select subject teacher's name" at bounding box center [150, 77] width 44 height 10
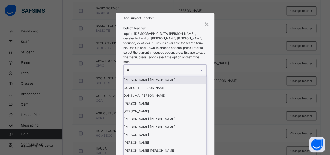
type input "***"
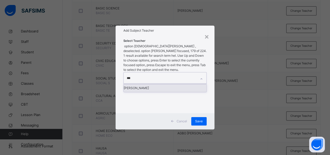
click at [152, 84] on div "ADEBAYO HELLEN" at bounding box center [165, 88] width 83 height 8
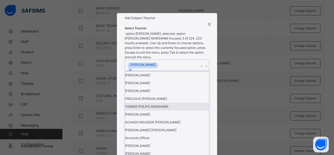
click at [181, 20] on h1 "Add Subject Teacher" at bounding box center [167, 18] width 84 height 5
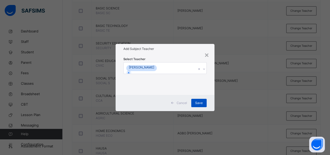
click at [200, 102] on span "Save" at bounding box center [199, 102] width 8 height 5
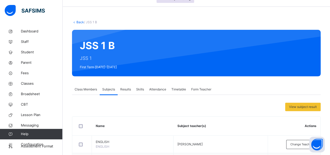
scroll to position [0, 0]
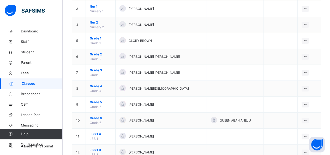
scroll to position [182, 0]
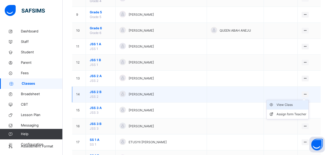
click at [292, 102] on div "View Class" at bounding box center [291, 104] width 30 height 5
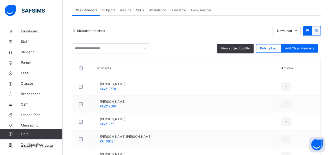
scroll to position [52, 0]
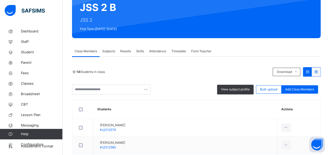
click at [109, 50] on span "Subjects" at bounding box center [108, 51] width 13 height 5
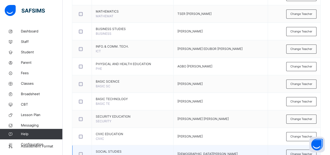
scroll to position [235, 0]
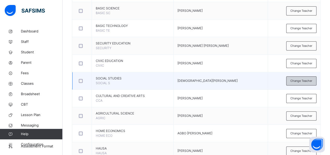
click at [300, 77] on div "Change Teacher" at bounding box center [301, 80] width 30 height 9
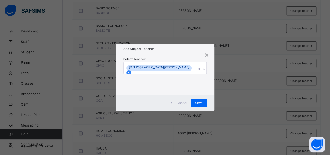
click at [130, 71] on icon at bounding box center [129, 73] width 4 height 4
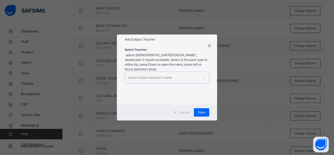
click at [166, 72] on div "Select subject teacher's name" at bounding box center [150, 77] width 44 height 10
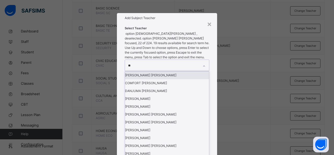
type input "***"
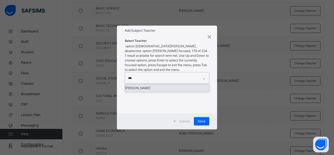
click at [166, 84] on div "ADEBAYO HELLEN" at bounding box center [167, 88] width 84 height 8
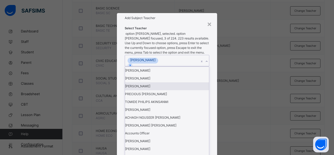
click at [197, 23] on div "Add Subject Teacher" at bounding box center [167, 18] width 100 height 10
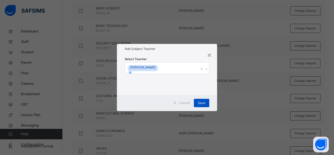
click at [205, 103] on div "Save" at bounding box center [201, 103] width 15 height 8
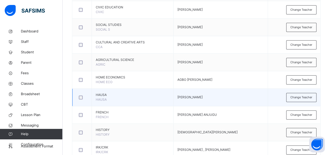
scroll to position [303, 0]
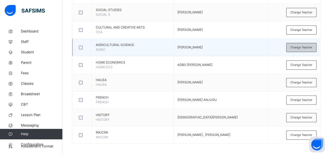
click at [303, 48] on div "Change Teacher" at bounding box center [301, 47] width 30 height 9
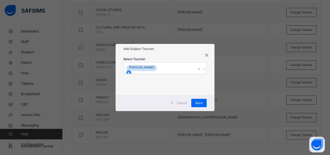
click at [130, 71] on icon at bounding box center [129, 73] width 4 height 4
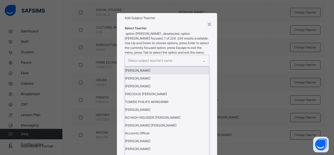
click at [158, 65] on div "Select subject teacher's name" at bounding box center [150, 61] width 44 height 10
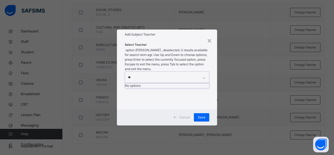
type input "*"
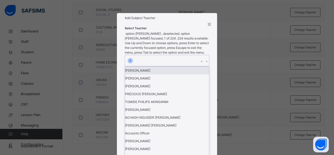
type input "*"
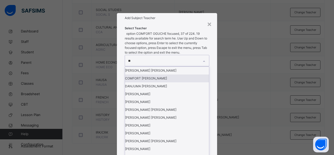
type input "***"
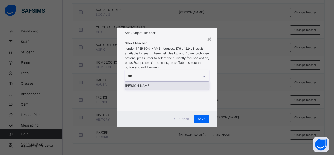
click at [165, 82] on div "ADEBAYO HELLEN" at bounding box center [167, 86] width 84 height 8
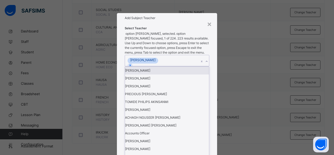
click at [175, 20] on h1 "Add Subject Teacher" at bounding box center [167, 18] width 84 height 5
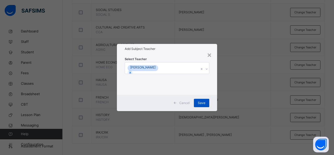
click at [201, 102] on span "Save" at bounding box center [202, 102] width 8 height 5
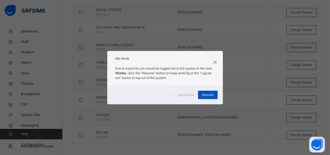
click at [212, 93] on span "Resume" at bounding box center [208, 94] width 12 height 5
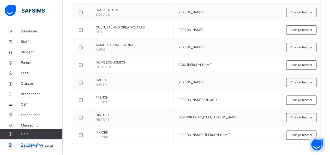
click at [31, 143] on span "Configuration" at bounding box center [41, 144] width 41 height 5
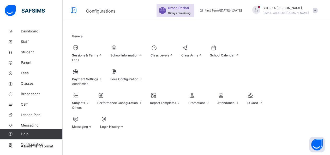
click at [198, 57] on span "Class Arms" at bounding box center [189, 55] width 17 height 4
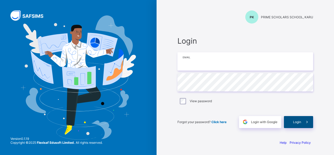
type input "**********"
click at [305, 123] on icon at bounding box center [306, 121] width 5 height 5
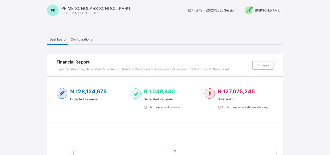
click at [273, 9] on span "[PERSON_NAME]" at bounding box center [267, 10] width 25 height 4
click at [263, 21] on span "Switch to Admin View" at bounding box center [261, 22] width 40 height 6
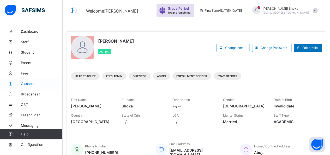
click at [33, 86] on link "Classes" at bounding box center [31, 83] width 63 height 10
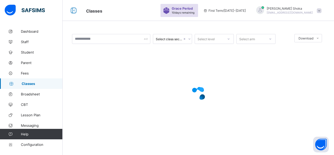
click at [36, 85] on span "Classes" at bounding box center [42, 83] width 41 height 4
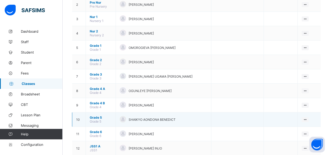
scroll to position [104, 0]
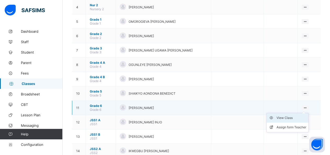
click at [296, 115] on div "View Class" at bounding box center [291, 117] width 30 height 5
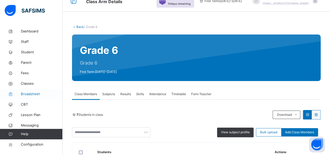
scroll to position [88, 0]
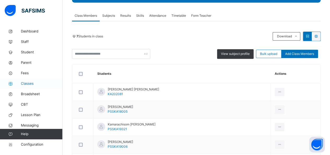
click at [31, 81] on span "Classes" at bounding box center [42, 83] width 42 height 5
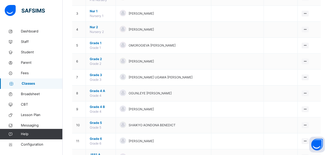
scroll to position [81, 0]
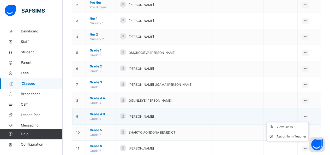
click at [308, 122] on ul "View Class Assign form Teacher" at bounding box center [287, 131] width 42 height 19
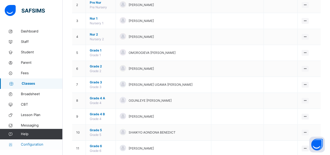
click at [38, 143] on span "Configuration" at bounding box center [41, 144] width 41 height 5
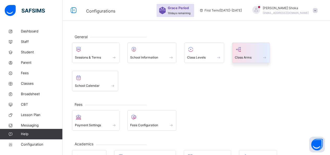
click at [251, 52] on div at bounding box center [251, 49] width 32 height 8
click at [246, 52] on div at bounding box center [251, 49] width 32 height 8
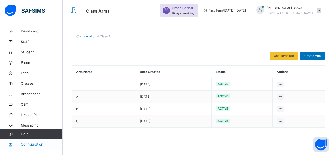
click at [35, 148] on link "Configuration" at bounding box center [31, 144] width 62 height 10
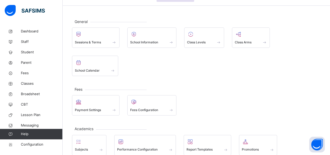
scroll to position [26, 0]
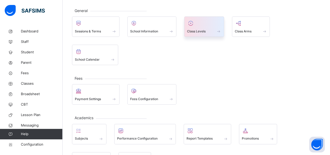
click at [205, 35] on div "Class Levels" at bounding box center [204, 26] width 40 height 20
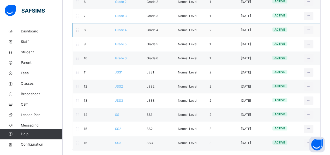
scroll to position [130, 0]
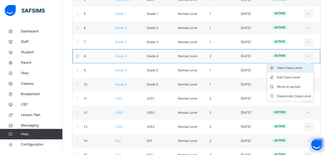
click at [296, 68] on div "View Class Level" at bounding box center [294, 67] width 34 height 5
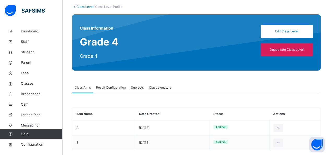
scroll to position [37, 0]
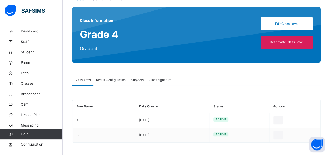
click at [112, 80] on span "Result Configuration" at bounding box center [111, 79] width 30 height 5
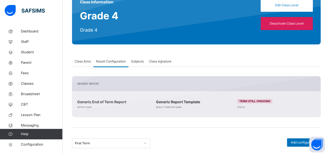
scroll to position [42, 0]
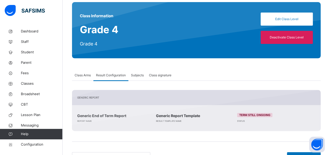
click at [142, 75] on span "Subjects" at bounding box center [137, 75] width 13 height 5
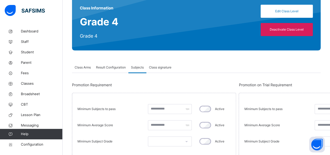
scroll to position [26, 0]
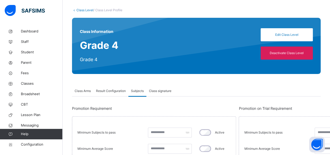
click at [157, 92] on span "Class signature" at bounding box center [160, 90] width 22 height 5
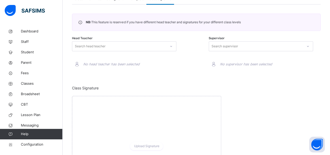
scroll to position [110, 0]
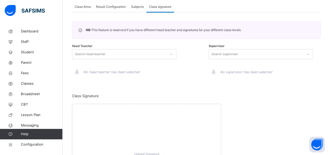
click at [172, 53] on icon at bounding box center [170, 53] width 3 height 5
click at [189, 61] on div at bounding box center [196, 62] width 20 height 33
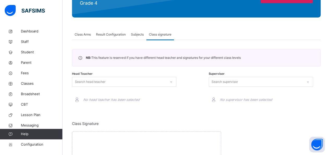
scroll to position [32, 0]
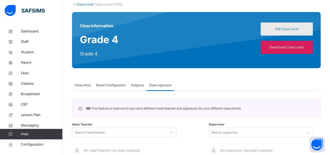
click at [293, 28] on span "Edit Class Level" at bounding box center [286, 29] width 44 height 5
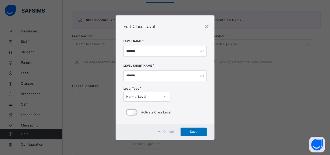
scroll to position [84, 0]
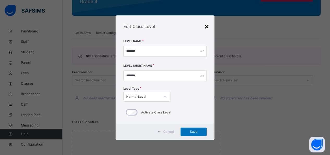
click at [208, 29] on div "×" at bounding box center [206, 26] width 5 height 11
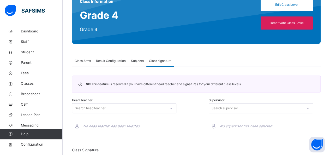
scroll to position [32, 0]
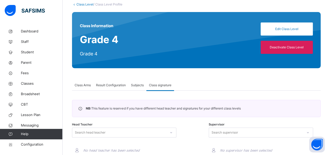
click at [82, 85] on span "Class Arms" at bounding box center [83, 85] width 16 height 5
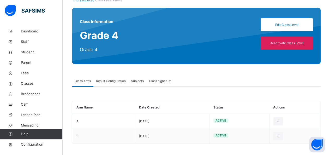
scroll to position [37, 0]
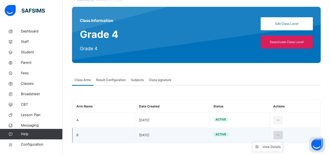
click at [280, 135] on icon at bounding box center [278, 134] width 4 height 5
click at [270, 145] on div "View Details" at bounding box center [271, 146] width 18 height 5
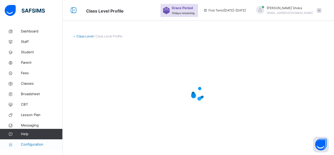
click at [34, 142] on span "Configuration" at bounding box center [41, 144] width 41 height 5
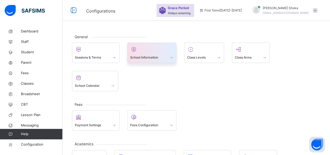
click at [175, 54] on div "School Information" at bounding box center [151, 52] width 49 height 20
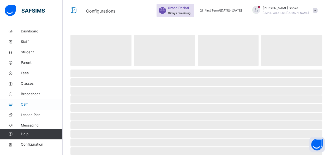
select select "**"
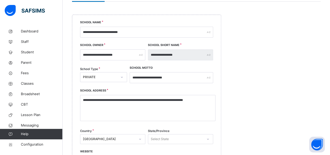
scroll to position [5, 0]
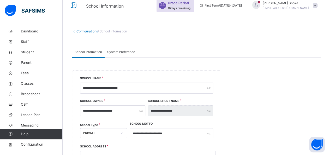
click at [120, 50] on span "System Preference" at bounding box center [121, 52] width 28 height 5
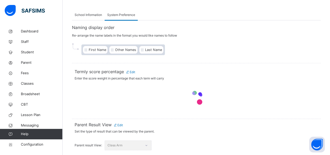
scroll to position [26, 0]
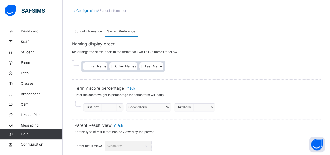
click at [142, 145] on div "Class Arm" at bounding box center [128, 146] width 47 height 10
click at [208, 57] on div "First Name Other Names Last Name" at bounding box center [196, 66] width 248 height 19
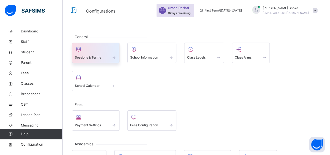
click at [96, 53] on span at bounding box center [96, 53] width 42 height 1
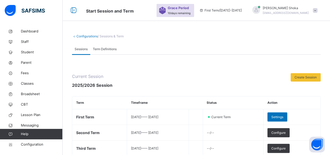
click at [102, 50] on span "Term Definitions" at bounding box center [105, 49] width 24 height 5
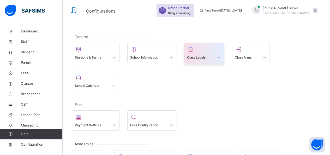
click at [191, 56] on span "Class Levels" at bounding box center [196, 57] width 19 height 5
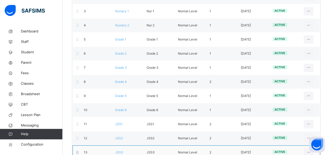
scroll to position [156, 0]
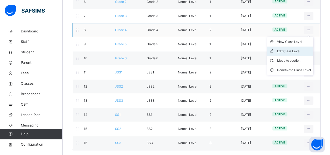
click at [295, 48] on div "Edit Class Level" at bounding box center [294, 50] width 34 height 5
type input "*******"
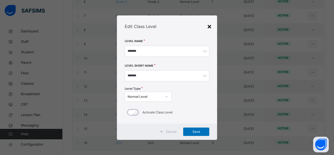
click at [208, 26] on div "×" at bounding box center [209, 26] width 5 height 11
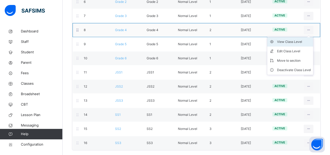
click at [303, 40] on div "View Class Level" at bounding box center [294, 41] width 34 height 5
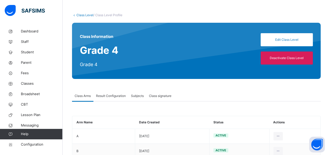
scroll to position [37, 0]
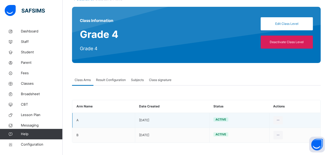
click at [151, 119] on td "[DATE]" at bounding box center [172, 119] width 74 height 15
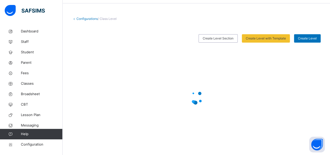
scroll to position [17, 0]
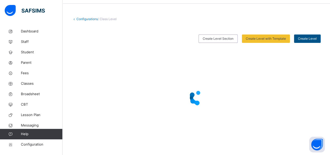
click at [312, 39] on span "Create Level" at bounding box center [307, 38] width 19 height 5
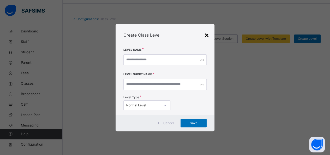
click at [207, 35] on div "×" at bounding box center [206, 34] width 5 height 11
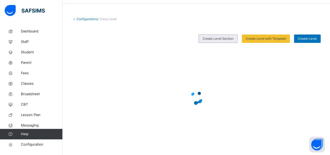
click at [208, 37] on span "Create Level Section" at bounding box center [218, 38] width 31 height 5
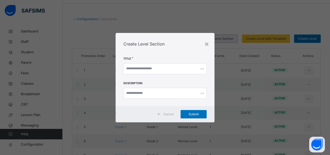
scroll to position [37, 0]
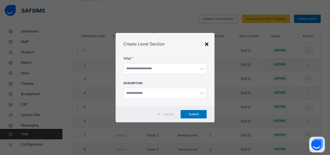
click at [207, 45] on div "×" at bounding box center [206, 43] width 5 height 11
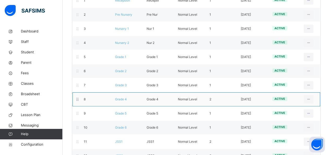
scroll to position [89, 0]
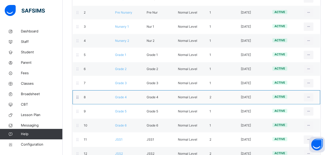
click at [106, 100] on div "8 Grade 4 Grade 4 Normal Level 2 [DATE] active View Class Level Edit Class Leve…" at bounding box center [195, 97] width 247 height 14
click at [79, 98] on div at bounding box center [77, 97] width 4 height 7
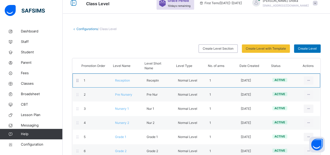
scroll to position [0, 0]
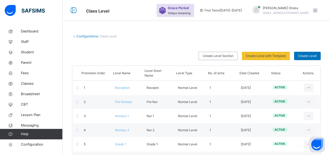
click at [104, 34] on div "Configurations / Class Level" at bounding box center [196, 36] width 248 height 5
click at [107, 37] on span "/ Class Level" at bounding box center [107, 36] width 19 height 4
click at [78, 37] on link "Configurations" at bounding box center [86, 36] width 21 height 4
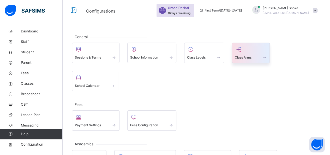
click at [242, 58] on span "Class Arms" at bounding box center [243, 57] width 17 height 5
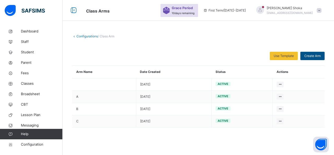
click at [312, 57] on span "Create Arm" at bounding box center [312, 55] width 16 height 5
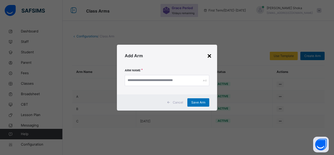
click at [209, 57] on div "×" at bounding box center [209, 55] width 5 height 11
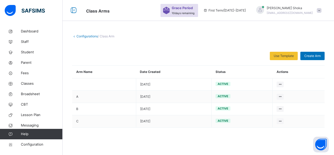
click at [111, 37] on span "/ Class Arm" at bounding box center [106, 36] width 16 height 4
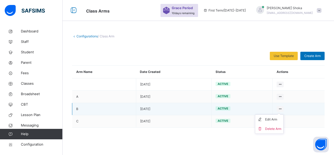
click at [277, 114] on ul "Edit Arm Delete Arm" at bounding box center [269, 123] width 29 height 19
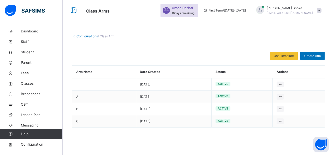
click at [0, 0] on div "Edit Arm" at bounding box center [0, 0] width 0 height 0
type input "*"
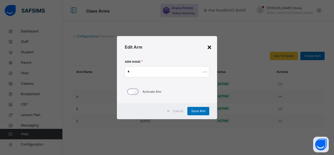
click at [208, 45] on div "×" at bounding box center [209, 46] width 5 height 11
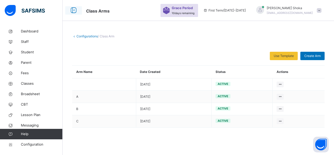
click at [72, 12] on icon at bounding box center [73, 10] width 9 height 9
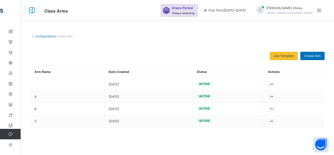
click at [32, 10] on icon at bounding box center [31, 10] width 9 height 9
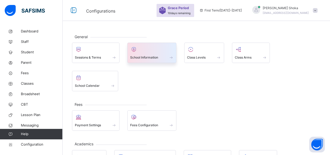
click at [169, 55] on span at bounding box center [170, 57] width 5 height 4
select select "**"
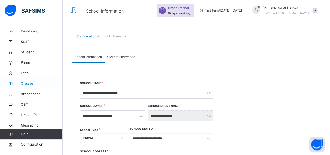
click at [21, 83] on span "Classes" at bounding box center [42, 83] width 42 height 5
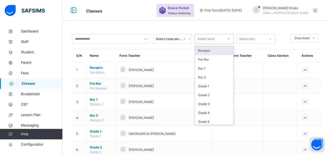
click at [226, 41] on div at bounding box center [228, 39] width 9 height 8
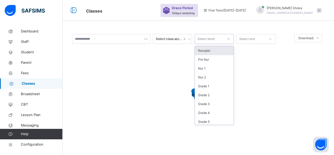
click at [257, 36] on div "Select arm" at bounding box center [250, 39] width 29 height 8
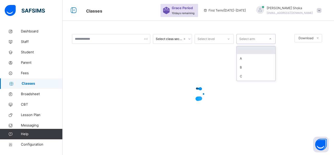
click at [130, 18] on div "Classes Grace Period 10 days remaining First Term / [DATE]-[DATE] [PERSON_NAME]…" at bounding box center [167, 10] width 334 height 21
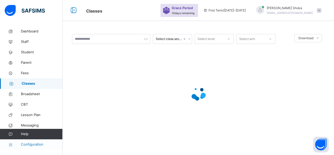
click at [29, 144] on span "Configuration" at bounding box center [41, 144] width 41 height 5
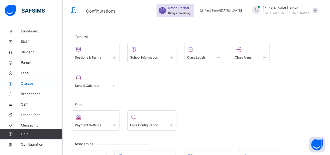
click at [31, 80] on link "Classes" at bounding box center [31, 83] width 63 height 10
